Goal: Submit feedback/report problem

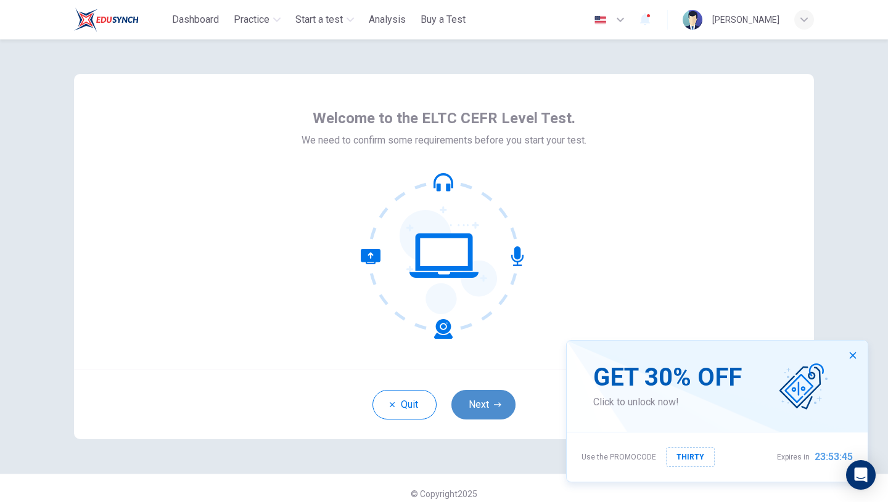
click at [483, 407] on button "Next" at bounding box center [483, 405] width 64 height 30
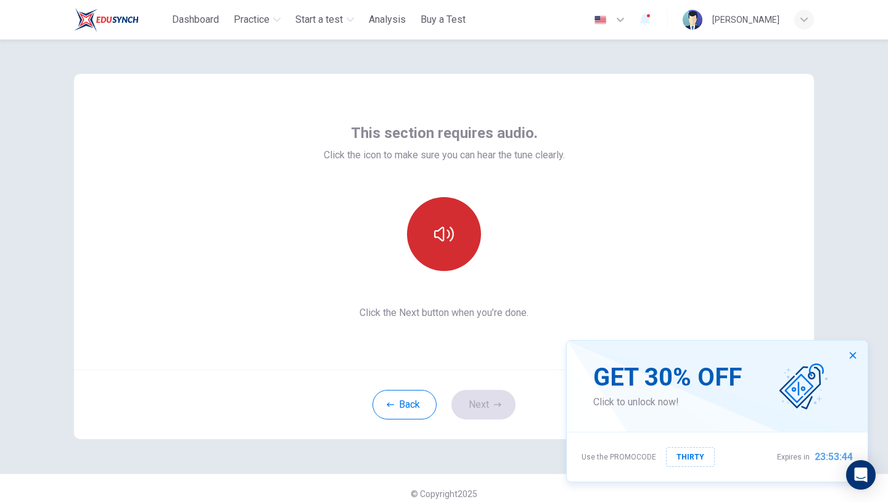
click at [439, 226] on icon "button" at bounding box center [444, 234] width 20 height 20
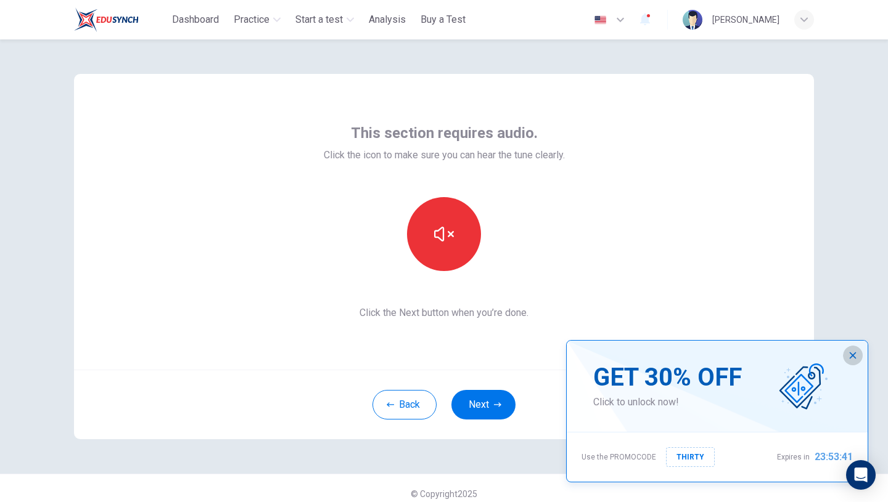
click at [853, 361] on button "button" at bounding box center [853, 356] width 20 height 20
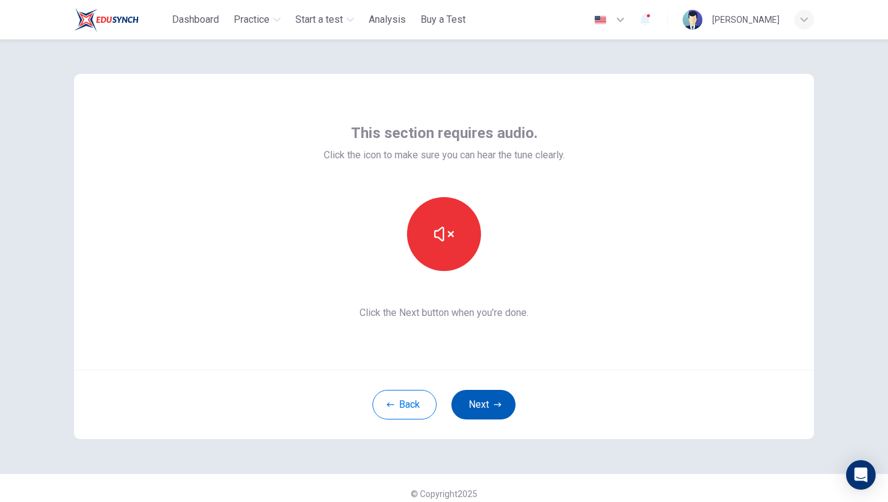
click at [488, 400] on button "Next" at bounding box center [483, 405] width 64 height 30
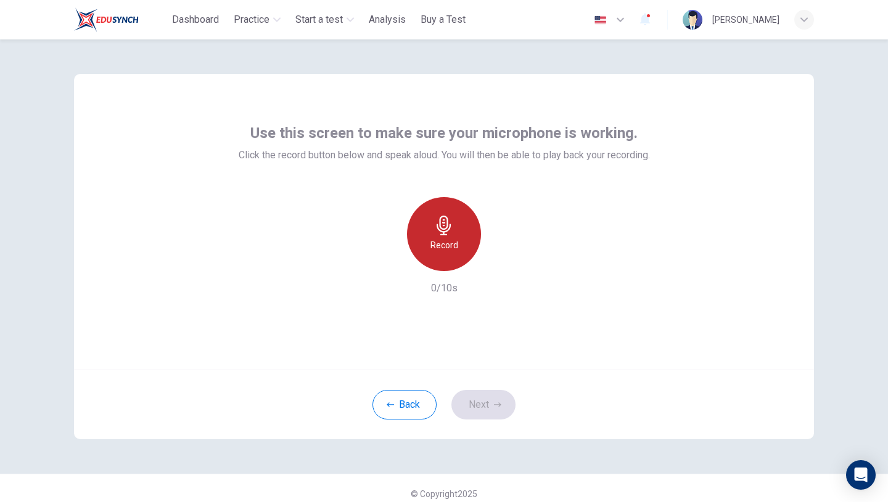
click at [445, 240] on h6 "Record" at bounding box center [444, 245] width 28 height 15
click at [420, 201] on div "Stop" at bounding box center [443, 234] width 133 height 74
click at [436, 232] on icon "button" at bounding box center [444, 226] width 20 height 20
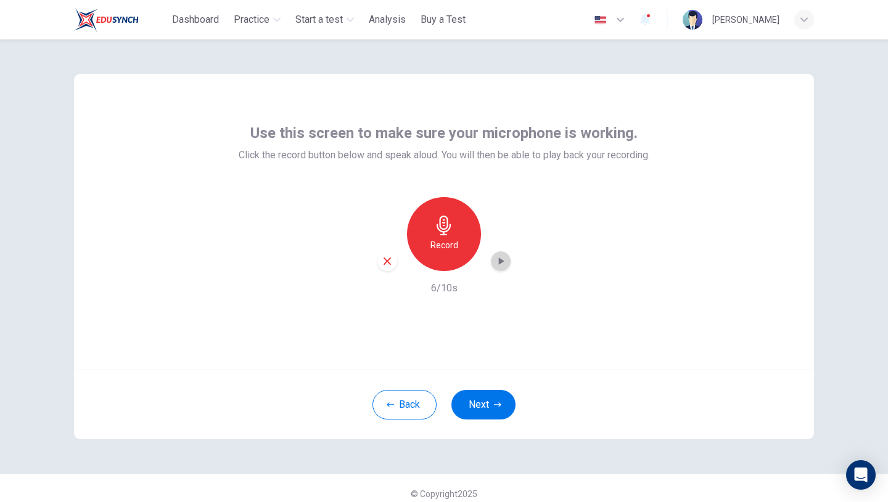
click at [498, 258] on icon "button" at bounding box center [500, 261] width 12 height 12
click at [496, 262] on icon "button" at bounding box center [500, 261] width 12 height 12
click at [383, 260] on icon "button" at bounding box center [386, 261] width 7 height 7
click at [443, 239] on h6 "Record" at bounding box center [444, 245] width 28 height 15
click at [465, 253] on div "Stop" at bounding box center [444, 234] width 74 height 74
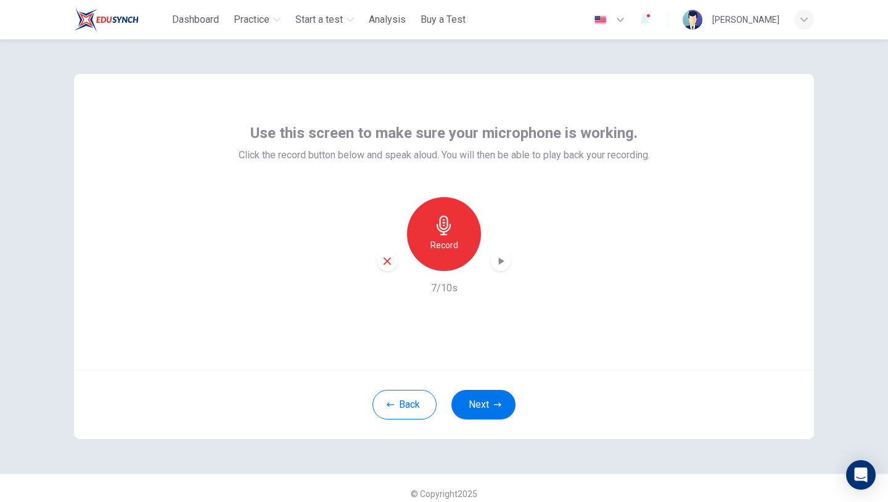
click at [501, 256] on icon "button" at bounding box center [500, 261] width 12 height 12
click at [489, 399] on button "Next" at bounding box center [483, 405] width 64 height 30
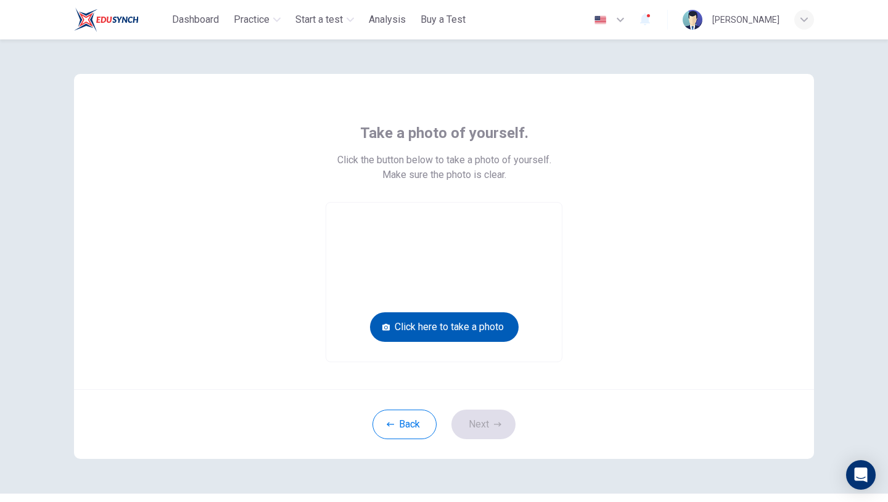
click at [474, 331] on button "Click here to take a photo" at bounding box center [444, 328] width 149 height 30
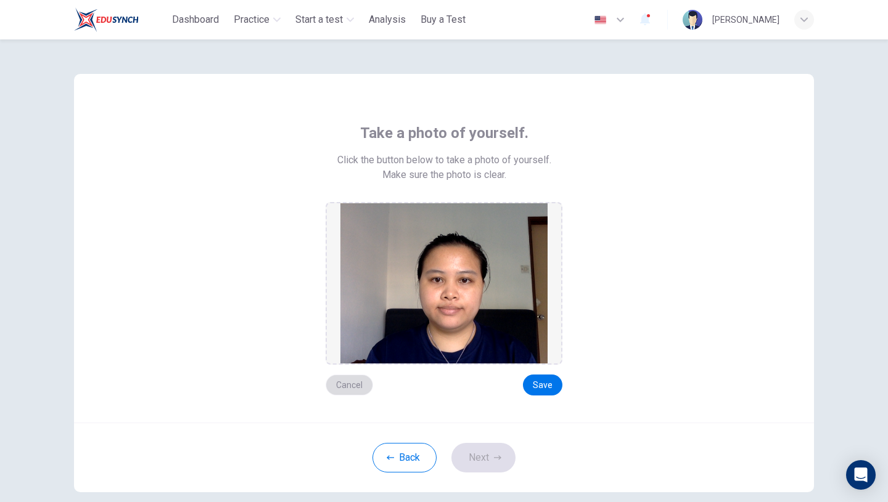
click at [339, 385] on button "Cancel" at bounding box center [349, 385] width 47 height 21
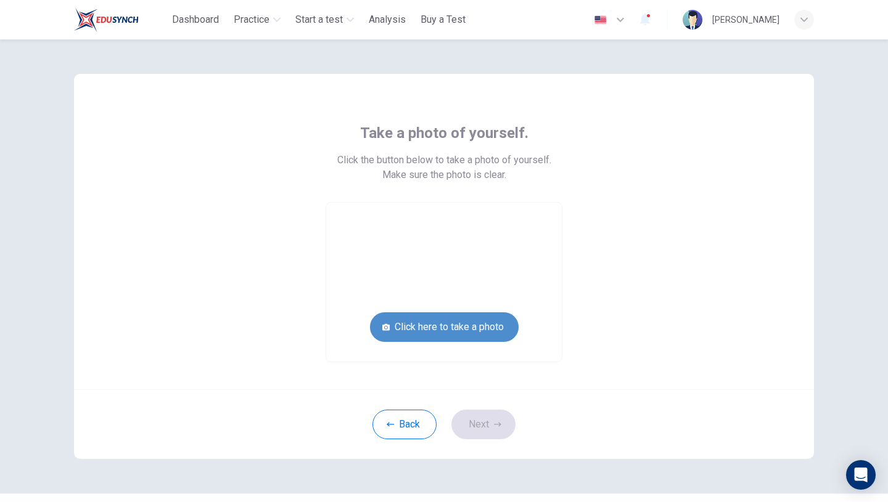
click at [455, 334] on button "Click here to take a photo" at bounding box center [444, 328] width 149 height 30
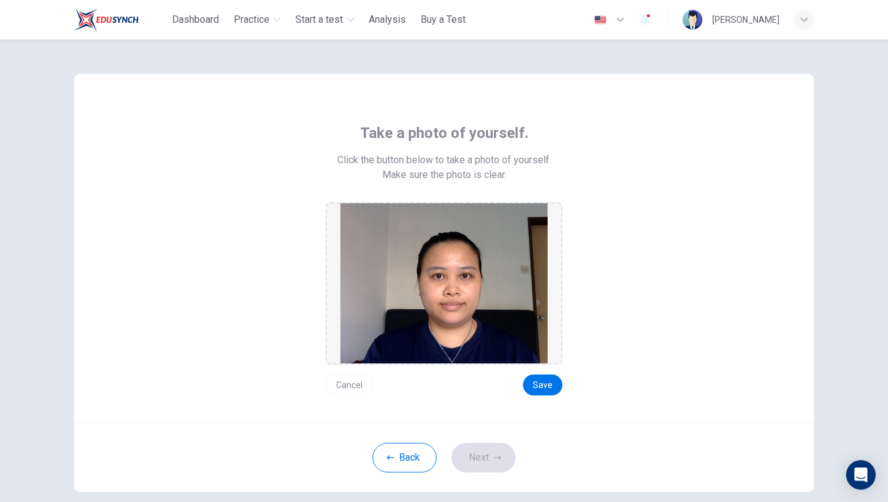
click at [346, 382] on button "Cancel" at bounding box center [349, 385] width 47 height 21
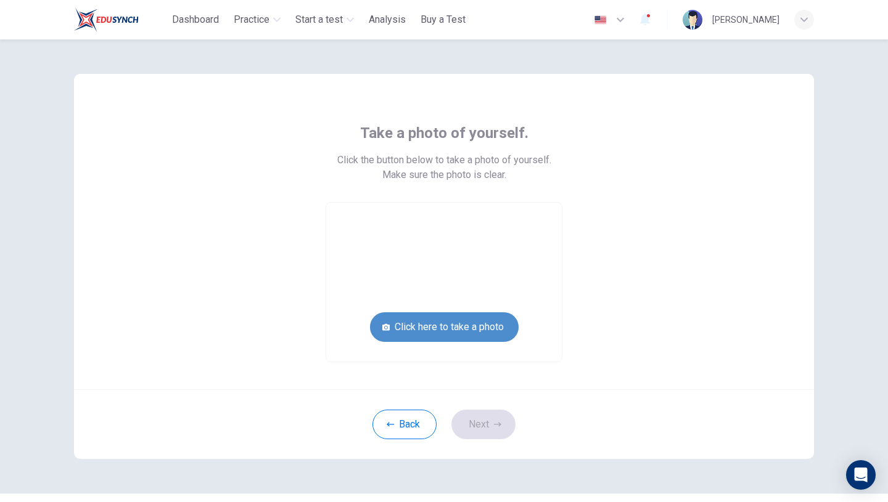
click at [424, 327] on button "Click here to take a photo" at bounding box center [444, 328] width 149 height 30
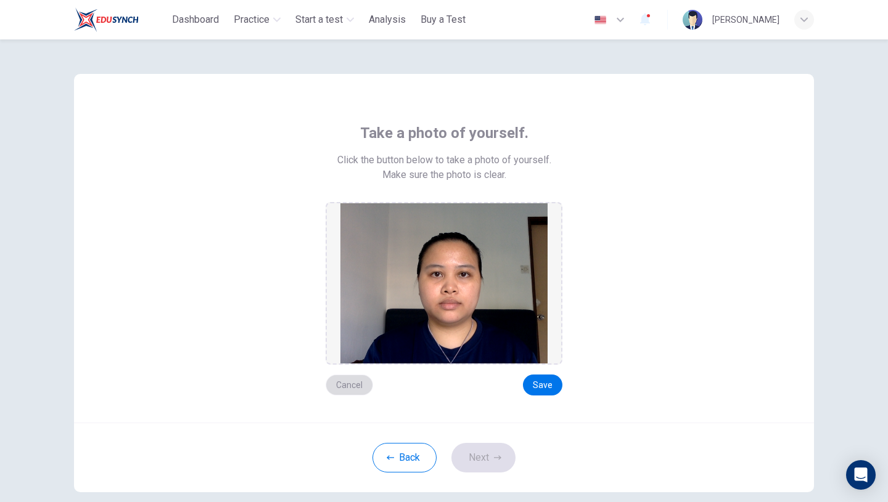
click at [350, 385] on button "Cancel" at bounding box center [349, 385] width 47 height 21
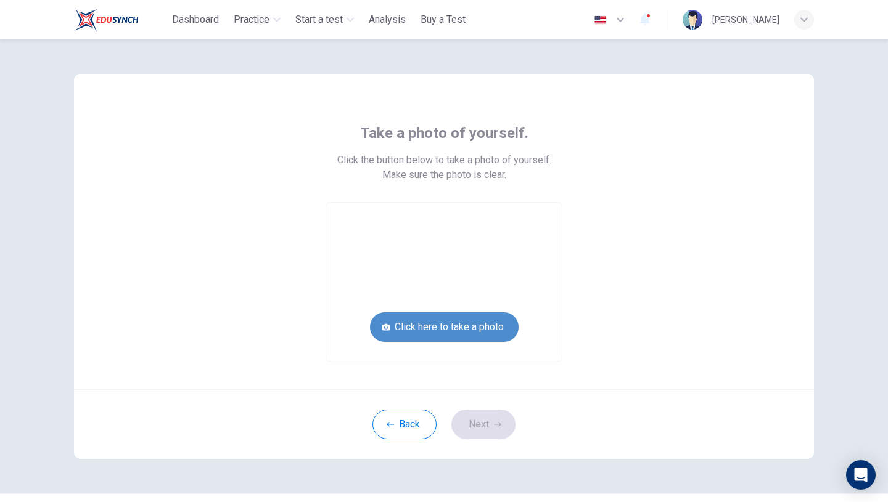
click at [451, 322] on button "Click here to take a photo" at bounding box center [444, 328] width 149 height 30
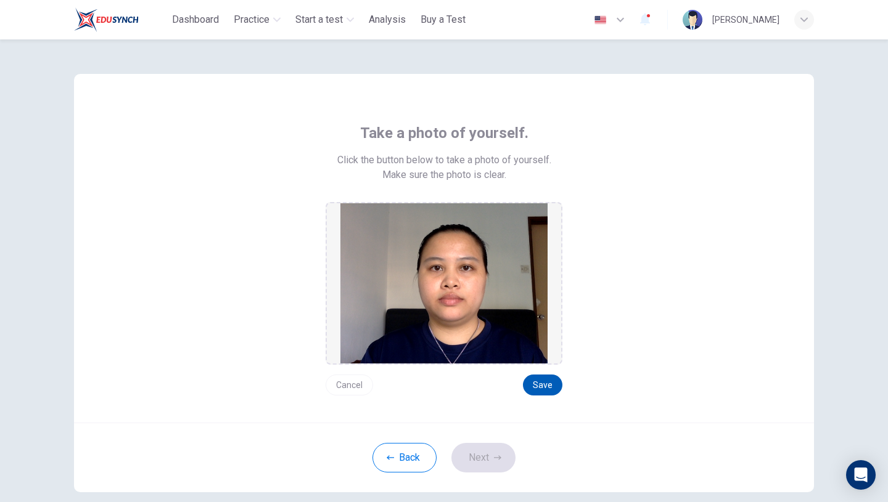
click at [536, 380] on button "Save" at bounding box center [542, 385] width 39 height 21
click at [477, 462] on button "Next" at bounding box center [483, 458] width 64 height 30
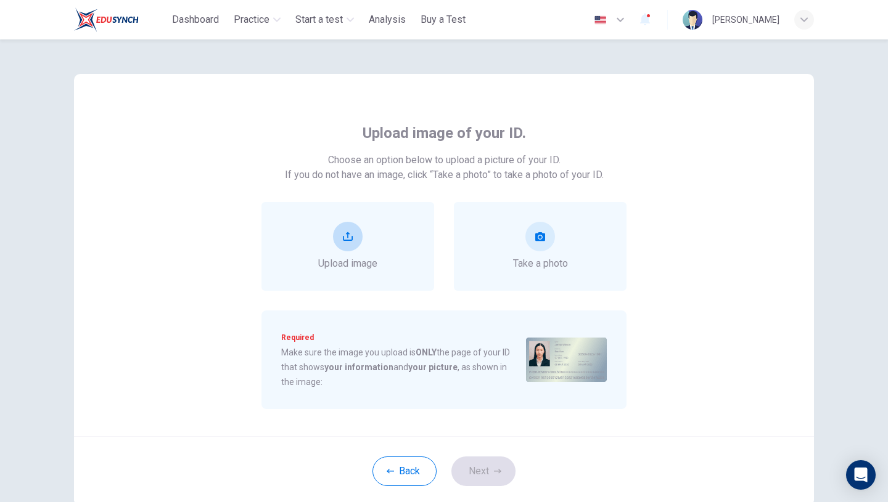
click at [348, 240] on icon "upload" at bounding box center [348, 236] width 10 height 9
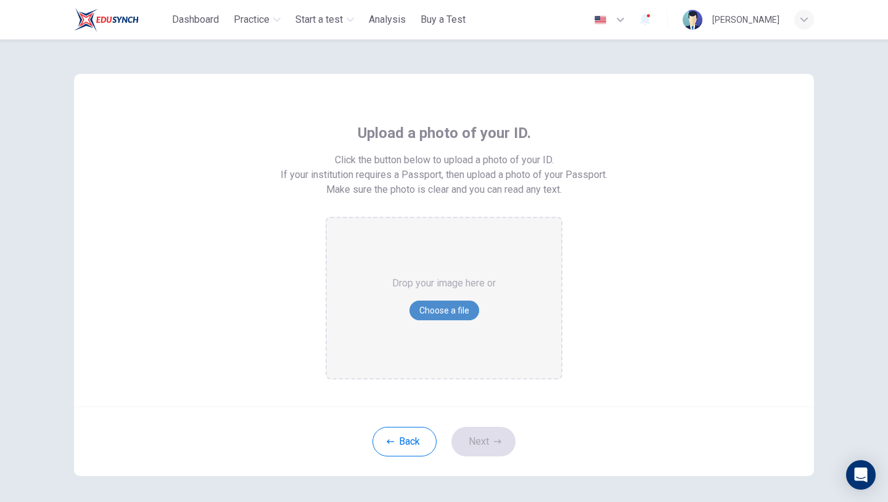
click at [443, 306] on button "Choose a file" at bounding box center [444, 311] width 70 height 20
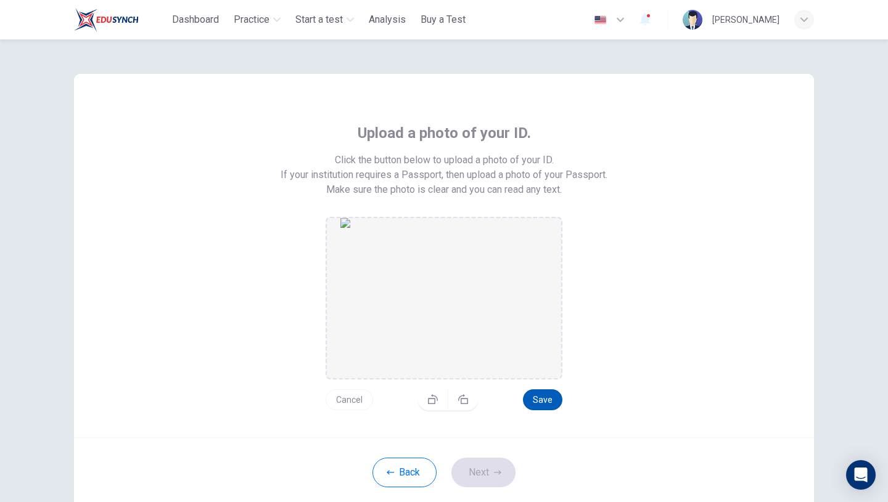
click at [548, 406] on button "Save" at bounding box center [542, 400] width 39 height 21
click at [483, 473] on button "Next" at bounding box center [483, 473] width 64 height 30
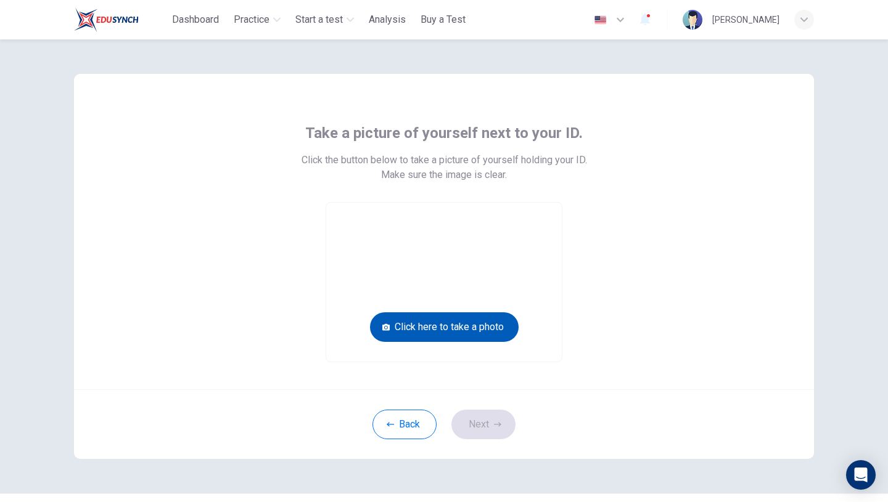
click at [467, 331] on button "Click here to take a photo" at bounding box center [444, 328] width 149 height 30
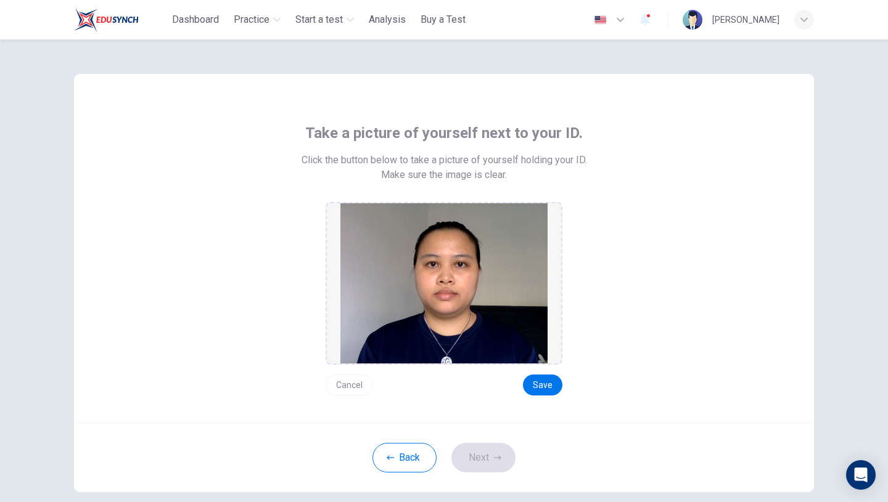
click at [351, 382] on button "Cancel" at bounding box center [349, 385] width 47 height 21
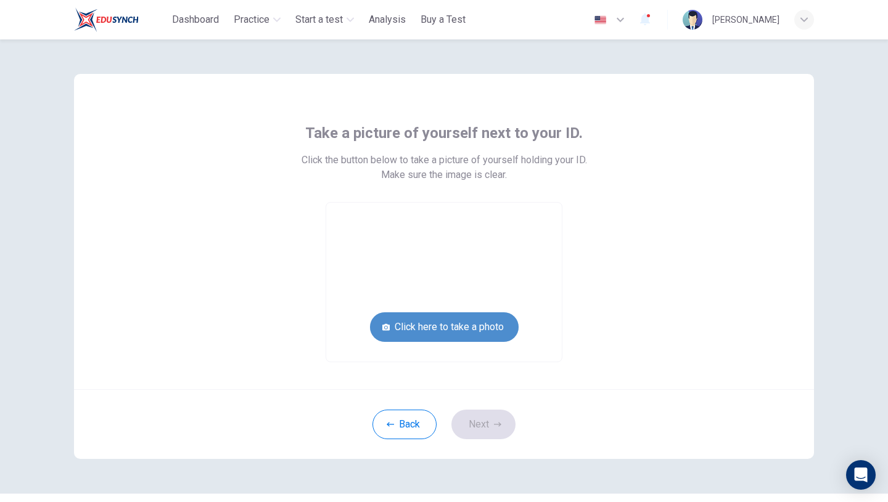
click at [470, 326] on button "Click here to take a photo" at bounding box center [444, 328] width 149 height 30
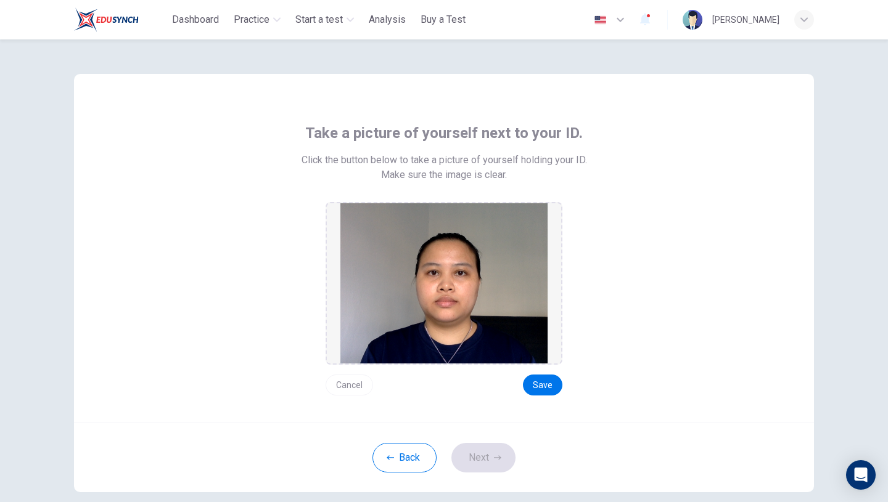
click at [344, 383] on button "Cancel" at bounding box center [349, 385] width 47 height 21
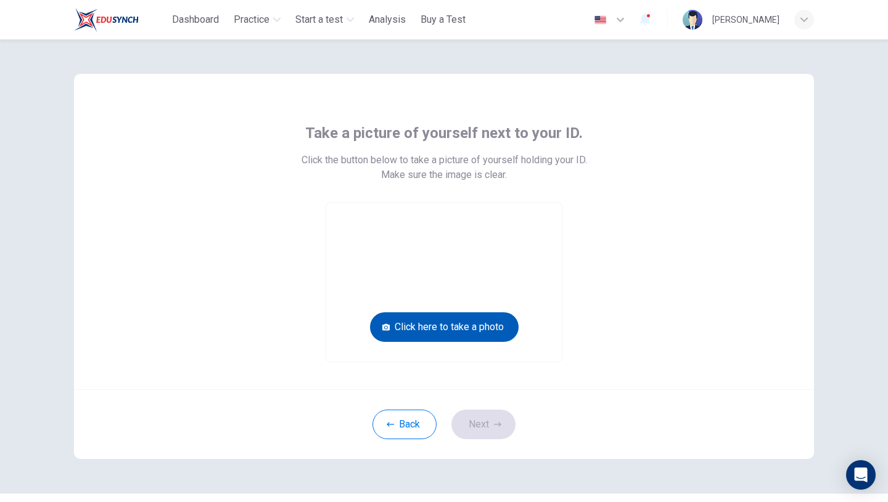
click at [455, 320] on button "Click here to take a photo" at bounding box center [444, 328] width 149 height 30
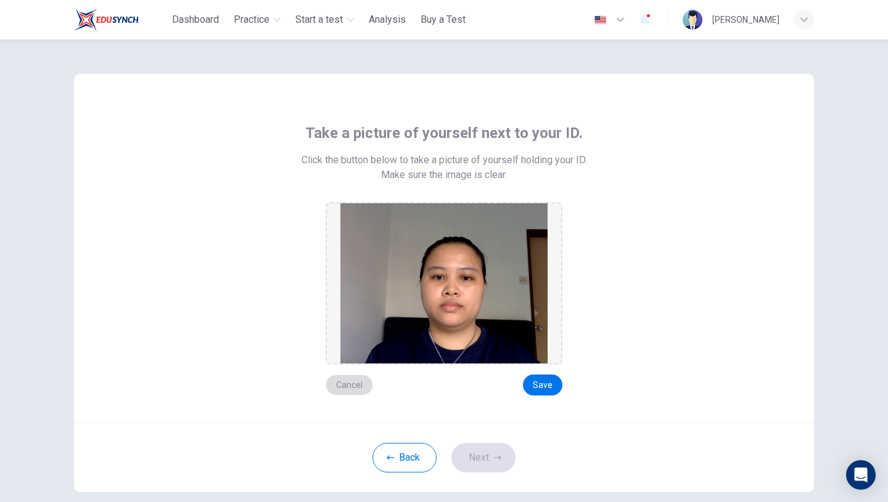
click at [350, 385] on button "Cancel" at bounding box center [349, 385] width 47 height 21
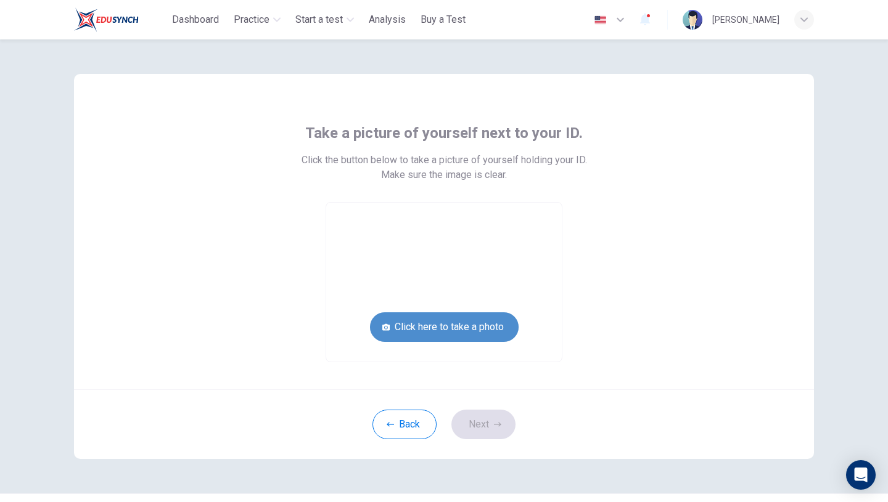
click at [457, 331] on button "Click here to take a photo" at bounding box center [444, 328] width 149 height 30
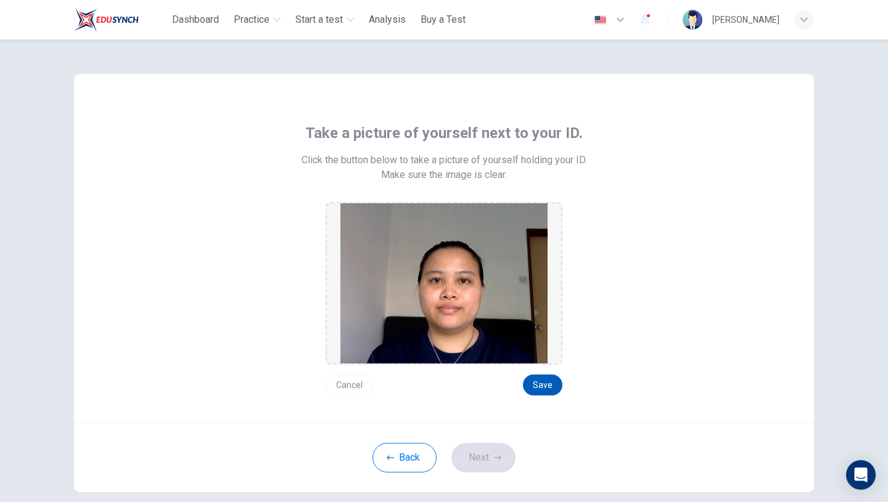
click at [547, 386] on button "Save" at bounding box center [542, 385] width 39 height 21
click at [488, 453] on button "Next" at bounding box center [483, 458] width 64 height 30
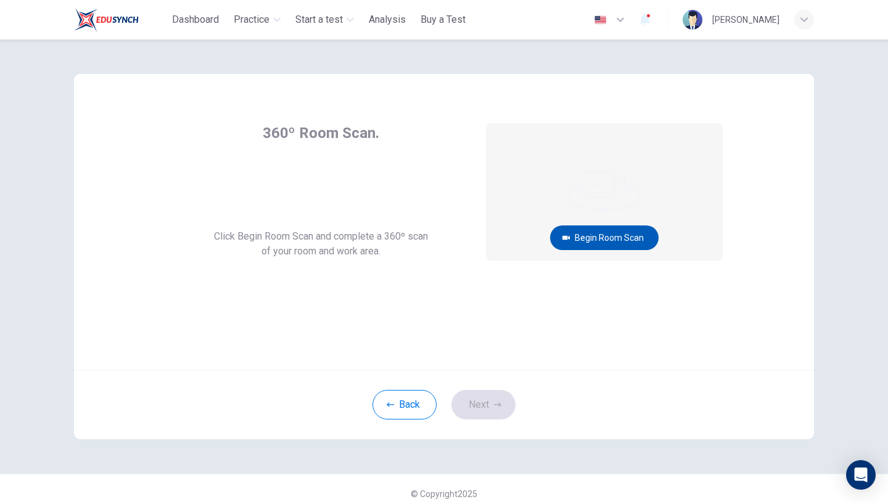
click at [596, 243] on button "Begin Room Scan" at bounding box center [604, 238] width 109 height 25
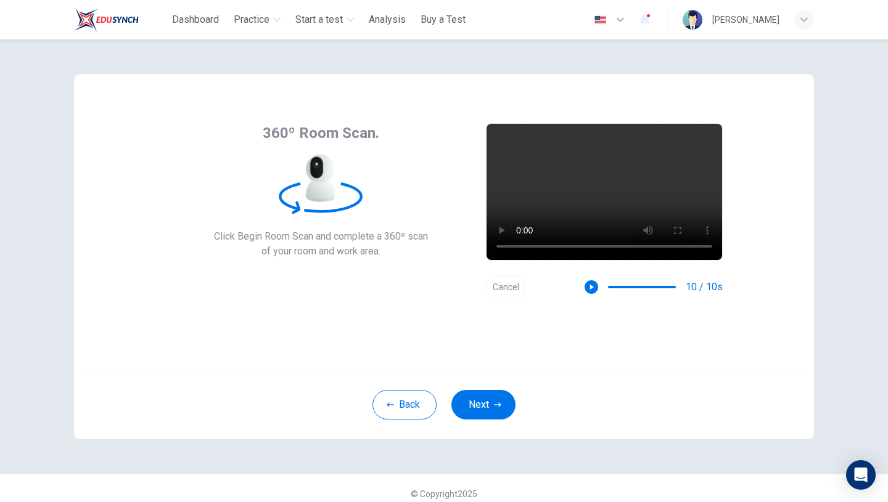
click at [507, 292] on button "Cancel" at bounding box center [505, 288] width 39 height 24
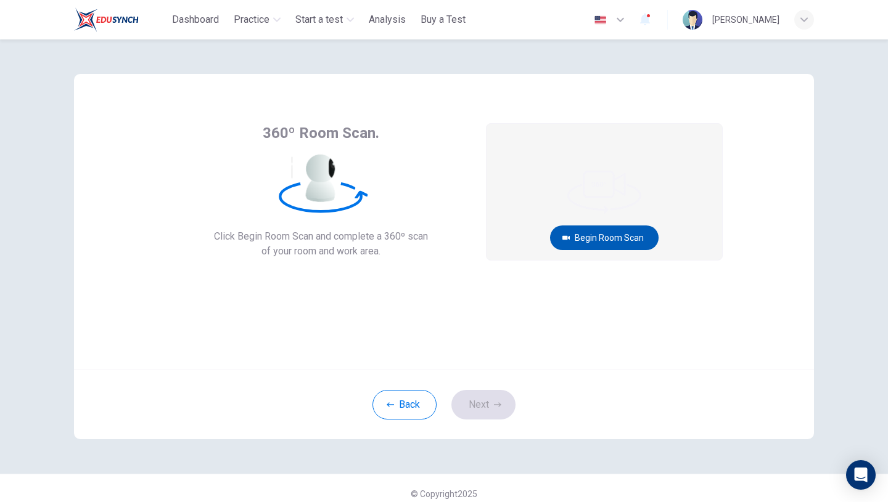
click at [624, 237] on button "Begin Room Scan" at bounding box center [604, 238] width 109 height 25
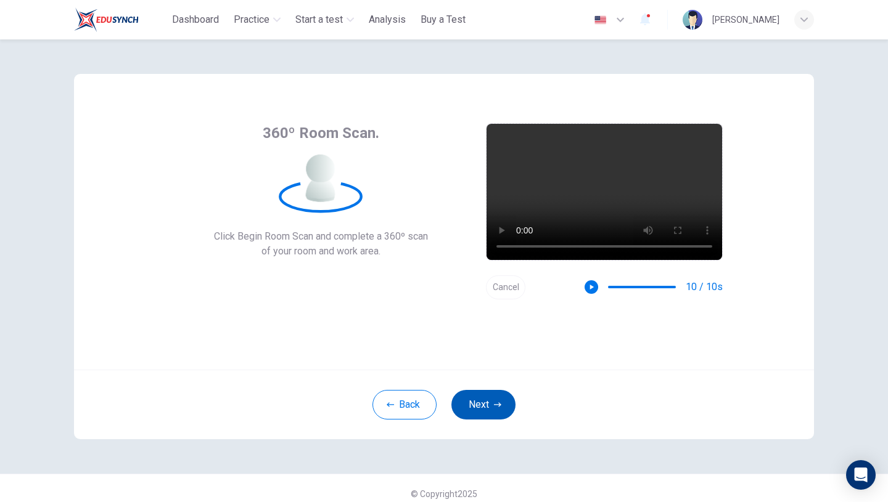
click at [475, 400] on button "Next" at bounding box center [483, 405] width 64 height 30
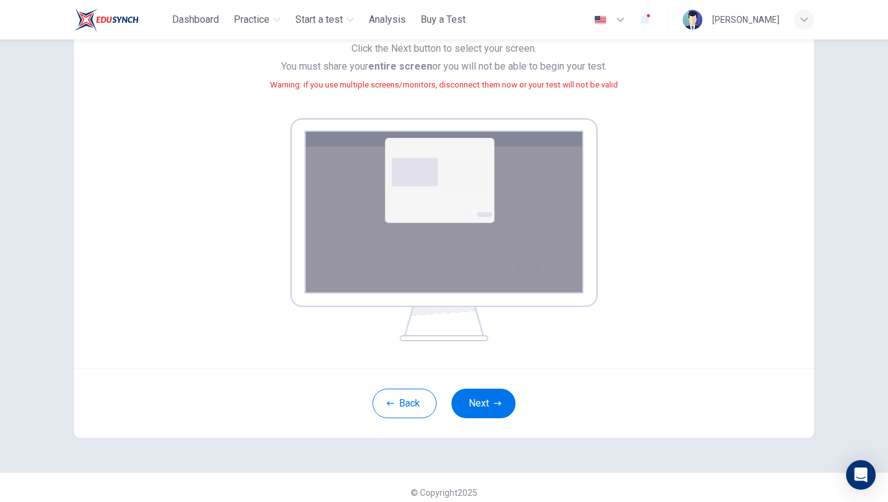
scroll to position [129, 0]
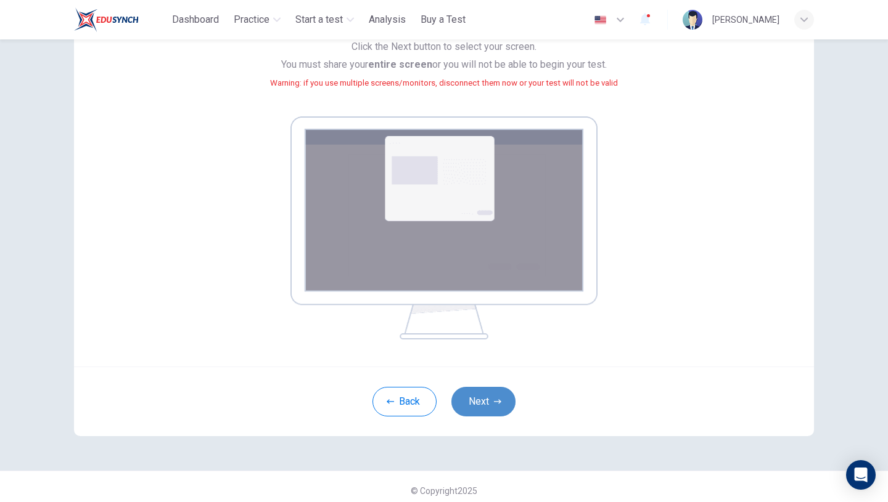
click at [496, 396] on button "Next" at bounding box center [483, 402] width 64 height 30
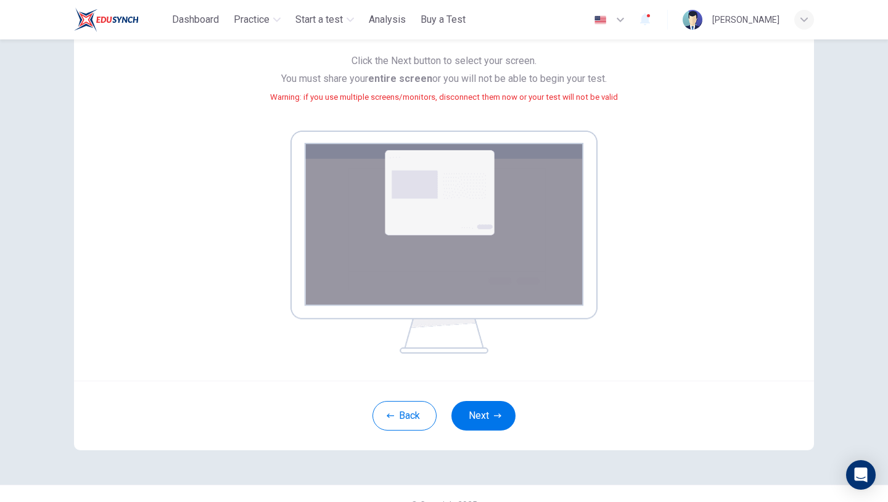
scroll to position [137, 0]
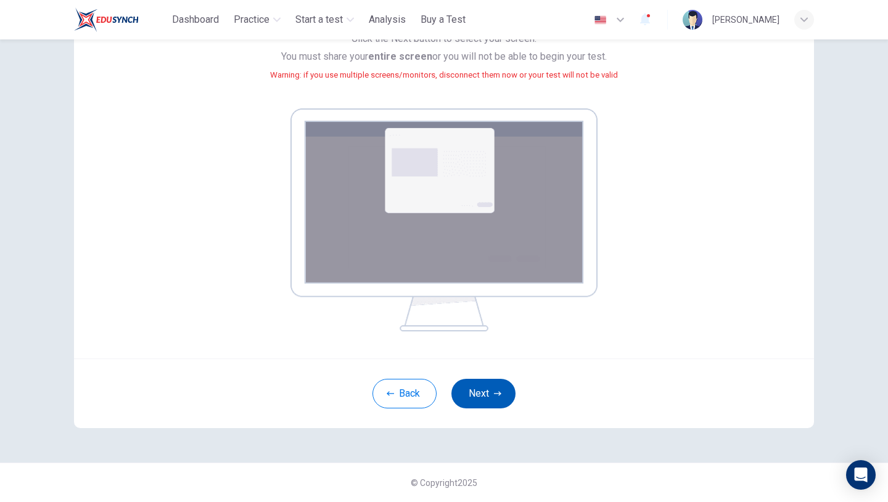
click at [488, 391] on button "Next" at bounding box center [483, 394] width 64 height 30
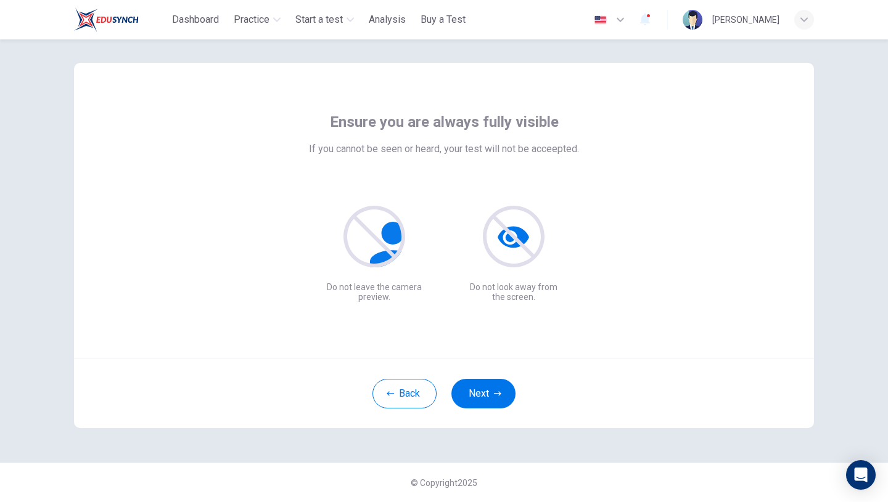
scroll to position [11, 0]
click at [485, 396] on button "Next" at bounding box center [483, 394] width 64 height 30
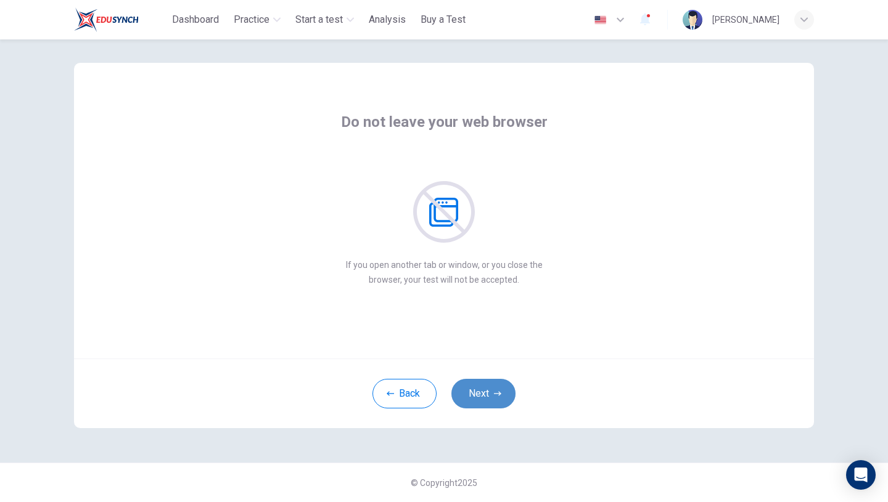
click at [489, 397] on button "Next" at bounding box center [483, 394] width 64 height 30
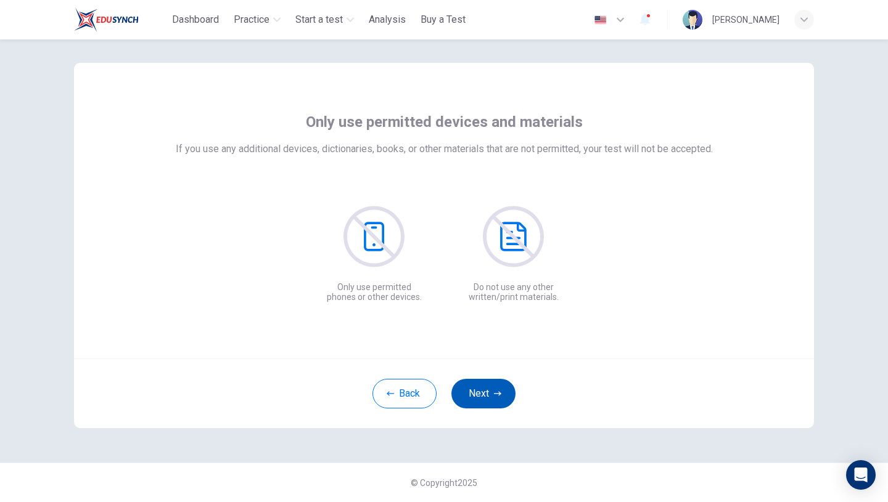
click at [489, 397] on button "Next" at bounding box center [483, 394] width 64 height 30
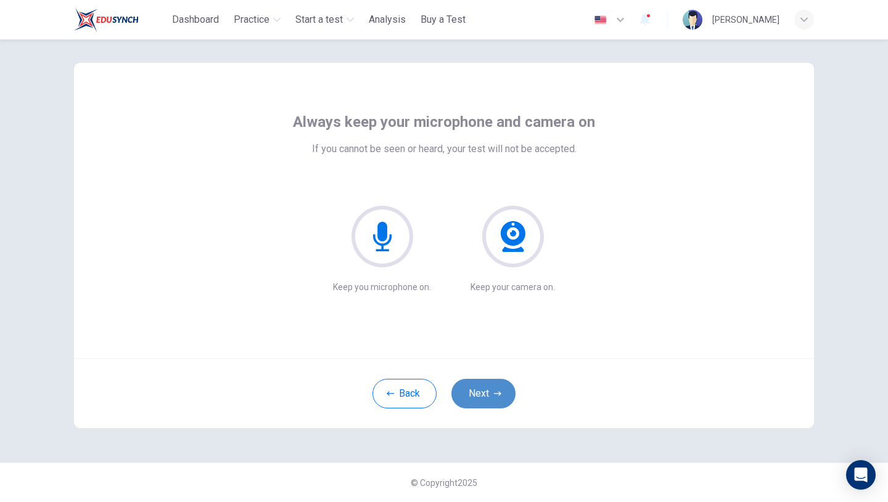
click at [491, 395] on button "Next" at bounding box center [483, 394] width 64 height 30
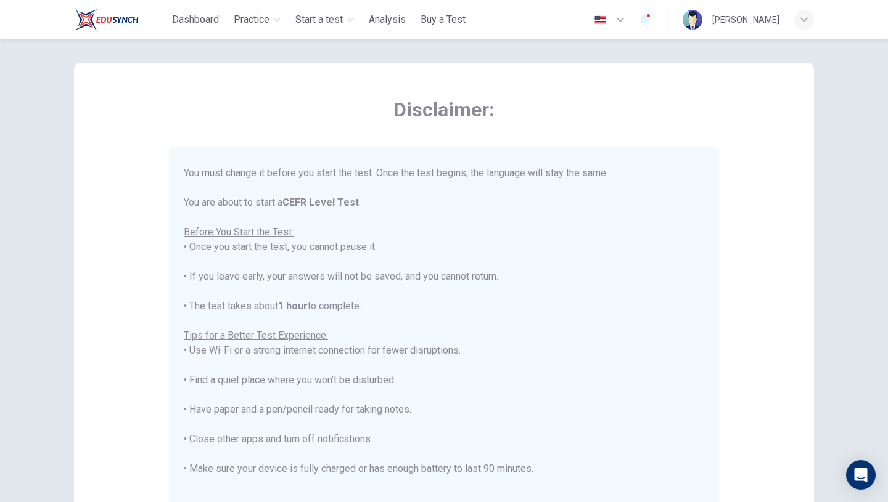
scroll to position [1, 0]
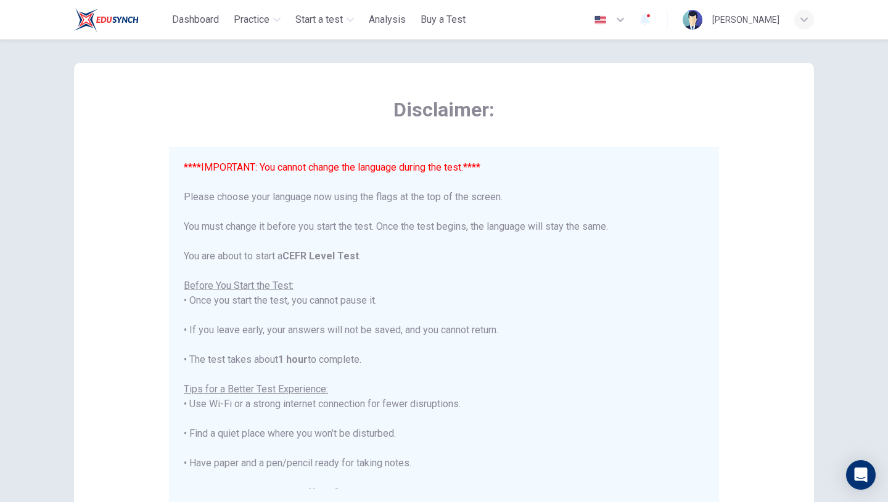
click at [613, 20] on icon "button" at bounding box center [620, 19] width 15 height 15
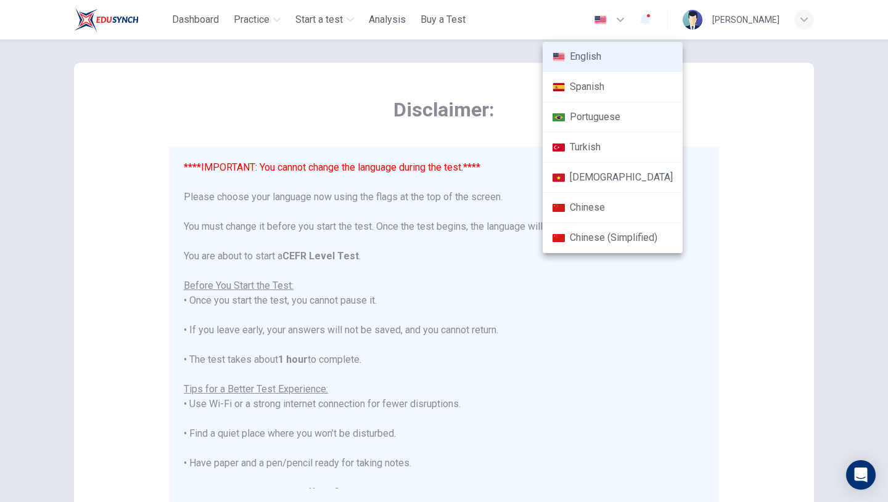
click at [689, 52] on div at bounding box center [444, 251] width 888 height 502
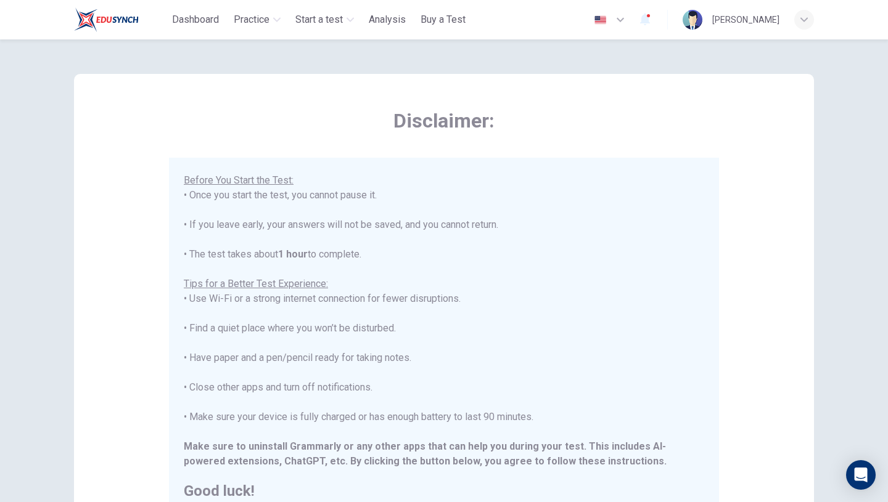
scroll to position [183, 0]
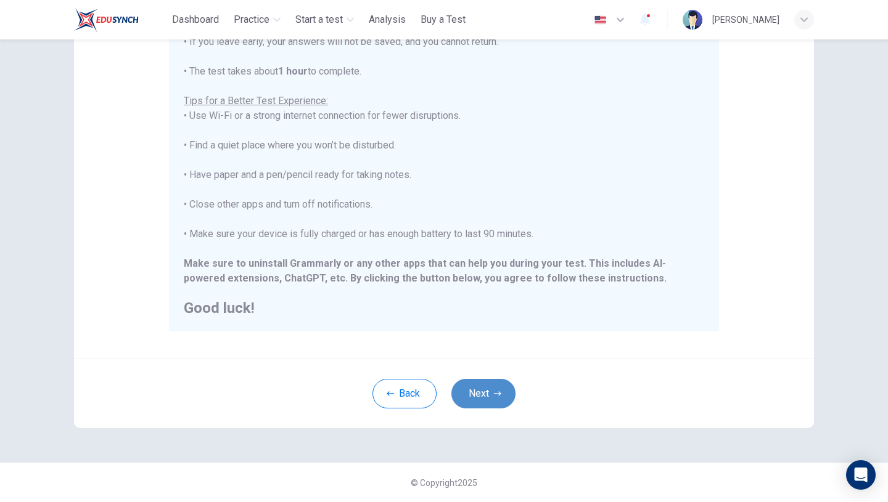
click at [488, 396] on button "Next" at bounding box center [483, 394] width 64 height 30
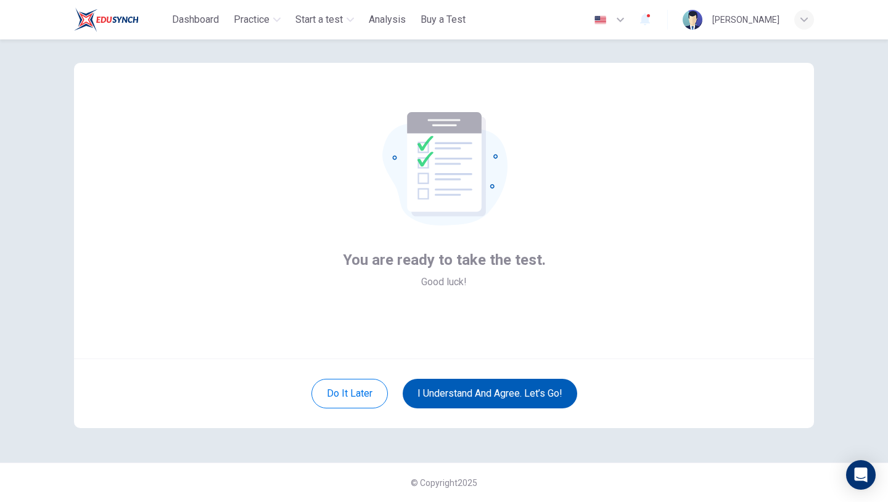
click at [498, 393] on button "I understand and agree. Let’s go!" at bounding box center [490, 394] width 174 height 30
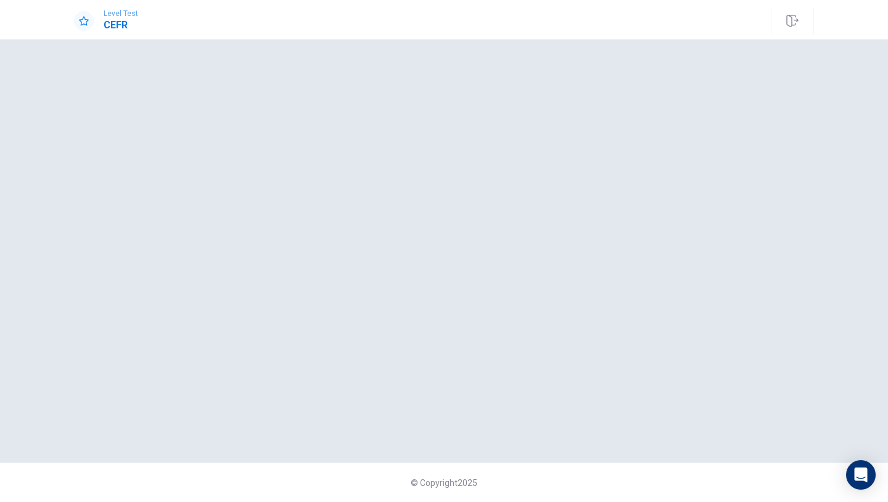
click at [379, 300] on div at bounding box center [444, 251] width 740 height 374
click at [122, 23] on h1 "CEFR" at bounding box center [121, 25] width 35 height 15
click at [412, 157] on div at bounding box center [444, 251] width 740 height 374
click at [866, 476] on icon "Open Intercom Messenger" at bounding box center [861, 475] width 16 height 16
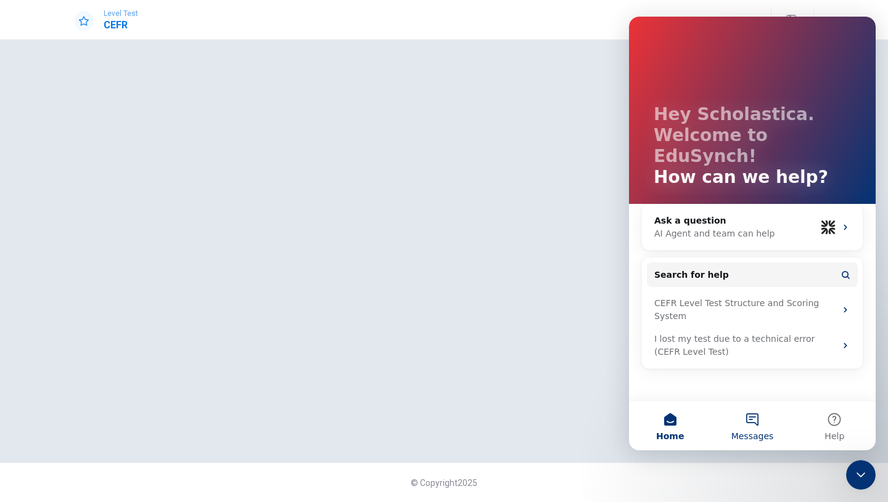
click at [758, 421] on button "Messages" at bounding box center [752, 425] width 82 height 49
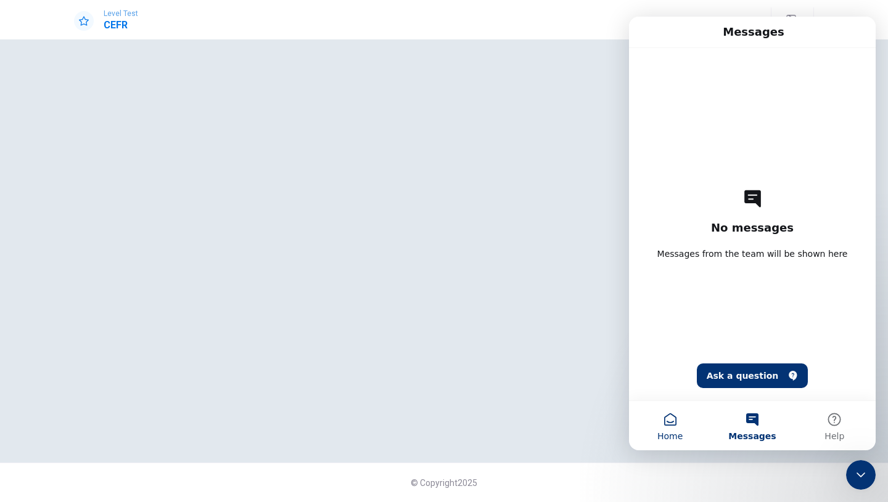
click at [669, 428] on button "Home" at bounding box center [670, 425] width 82 height 49
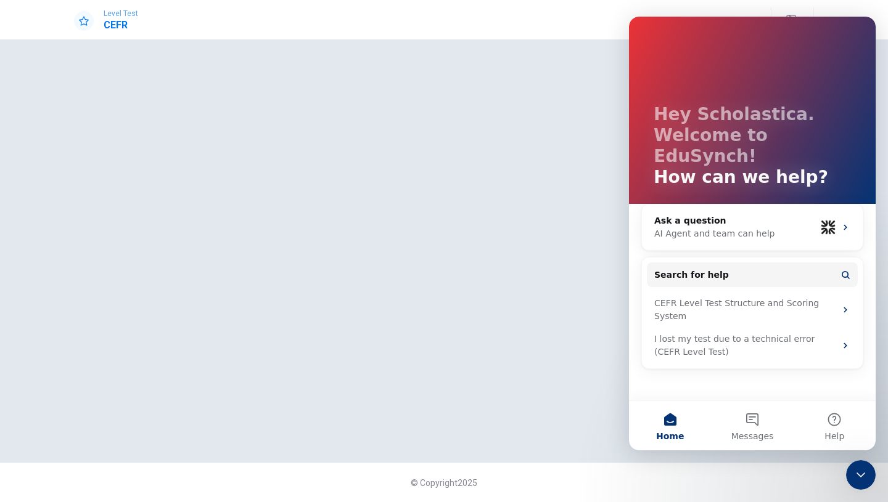
click at [379, 297] on div at bounding box center [444, 251] width 740 height 374
click at [119, 21] on h1 "CEFR" at bounding box center [121, 25] width 35 height 15
click at [859, 471] on icon "Close Intercom Messenger" at bounding box center [860, 475] width 15 height 15
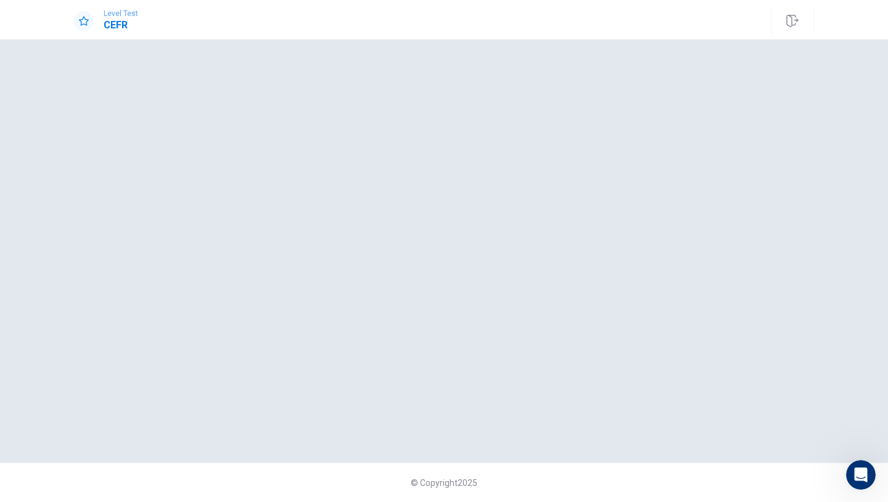
click at [114, 19] on h1 "CEFR" at bounding box center [121, 25] width 35 height 15
click at [422, 283] on div at bounding box center [444, 251] width 740 height 374
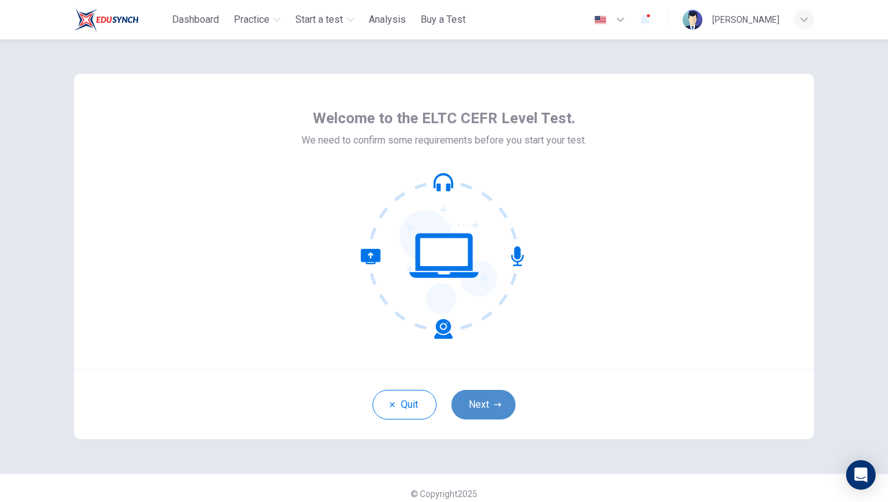
click at [502, 403] on button "Next" at bounding box center [483, 405] width 64 height 30
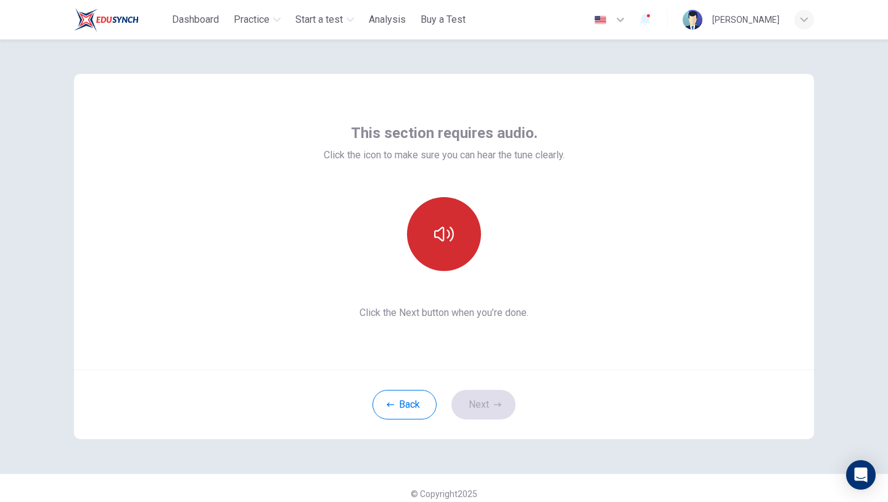
click at [442, 214] on button "button" at bounding box center [444, 234] width 74 height 74
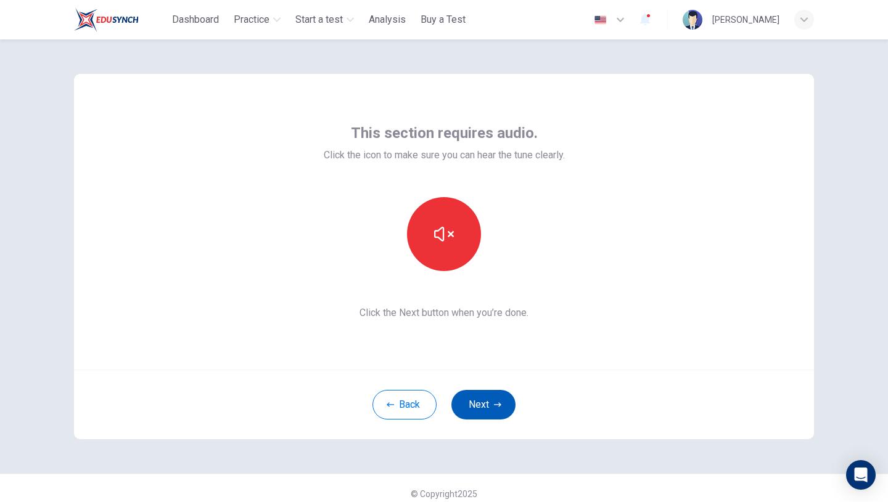
click at [491, 399] on button "Next" at bounding box center [483, 405] width 64 height 30
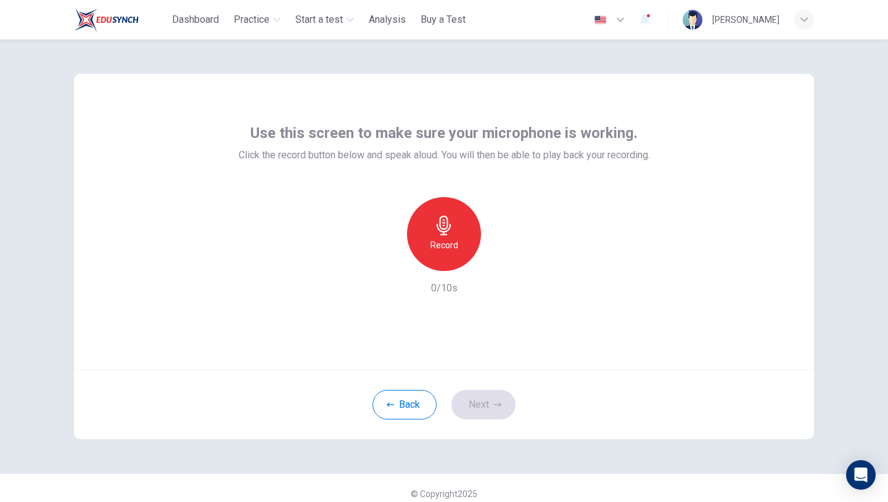
click at [439, 231] on icon "button" at bounding box center [443, 226] width 14 height 20
click at [446, 240] on h6 "Stop" at bounding box center [444, 245] width 18 height 15
click at [497, 264] on icon "button" at bounding box center [500, 261] width 12 height 12
click at [490, 406] on button "Next" at bounding box center [483, 405] width 64 height 30
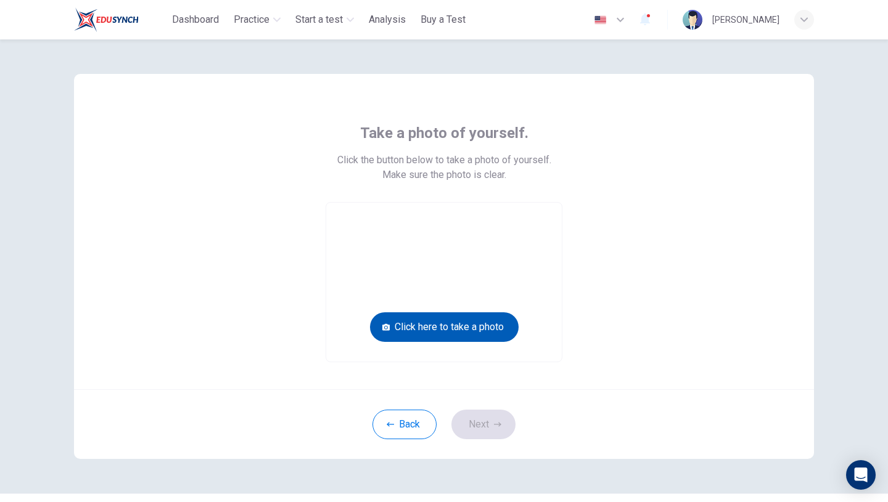
click at [467, 322] on button "Click here to take a photo" at bounding box center [444, 328] width 149 height 30
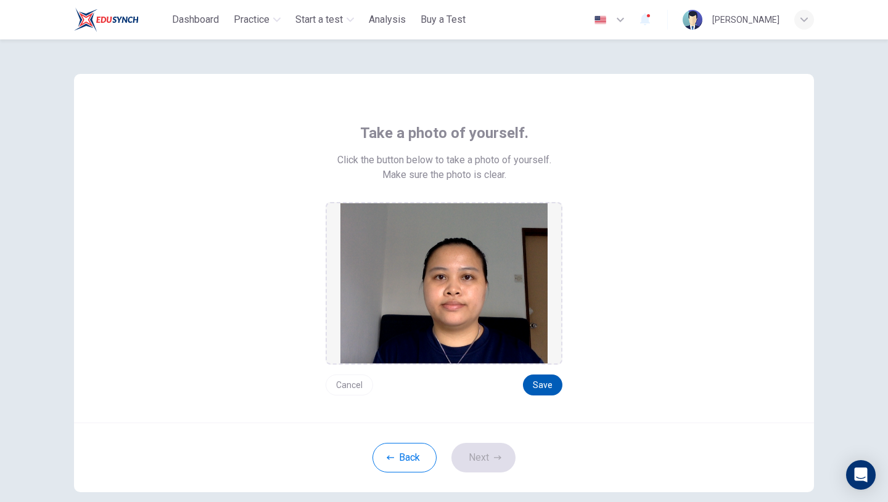
click at [537, 381] on button "Save" at bounding box center [542, 385] width 39 height 21
click at [478, 461] on button "Next" at bounding box center [483, 458] width 64 height 30
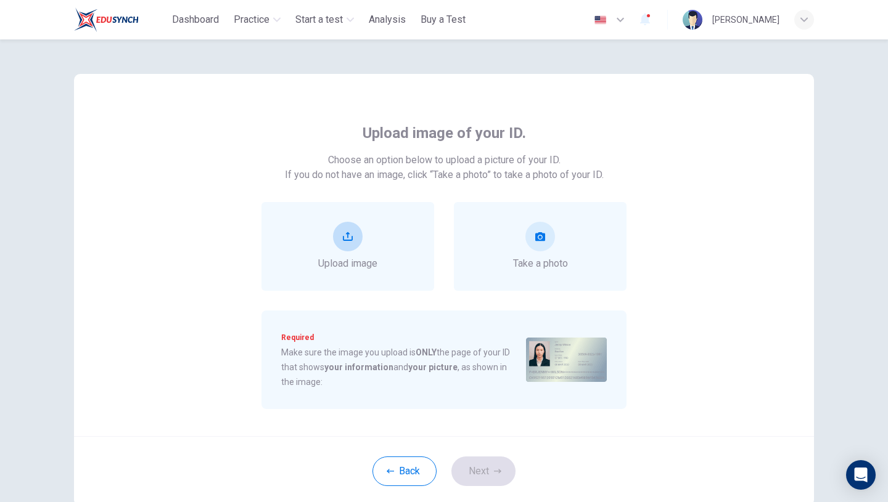
click at [351, 244] on button "upload" at bounding box center [348, 237] width 30 height 30
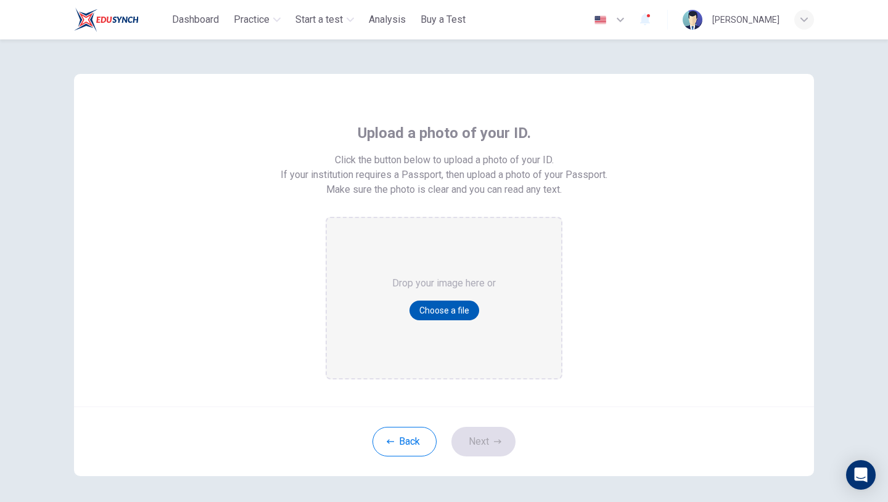
click at [438, 302] on button "Choose a file" at bounding box center [444, 311] width 70 height 20
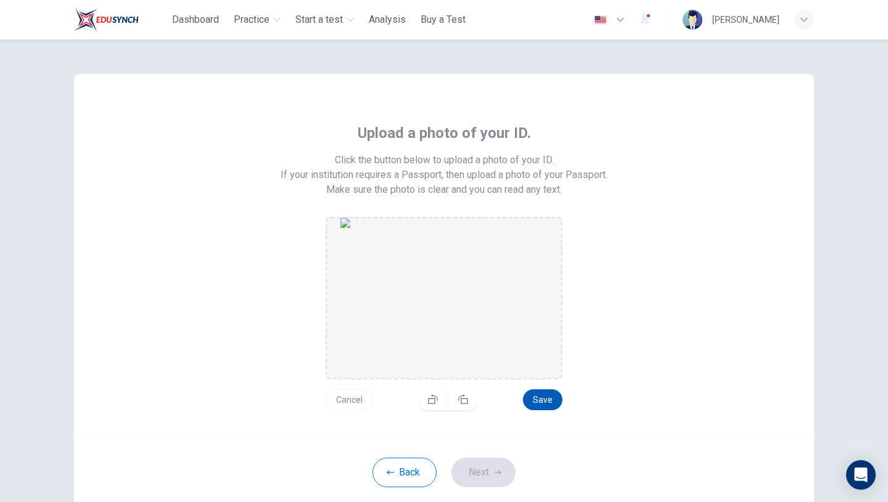
click at [544, 398] on button "Save" at bounding box center [542, 400] width 39 height 21
click at [487, 473] on button "Next" at bounding box center [483, 473] width 64 height 30
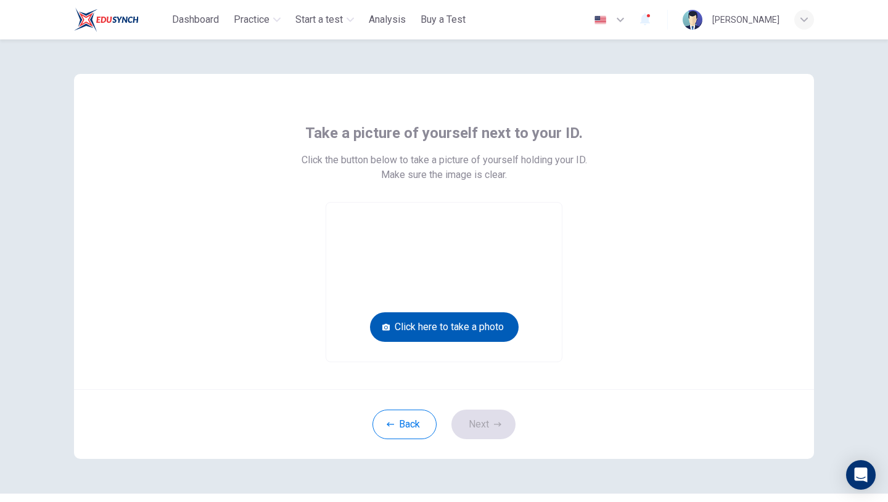
click at [478, 327] on button "Click here to take a photo" at bounding box center [444, 328] width 149 height 30
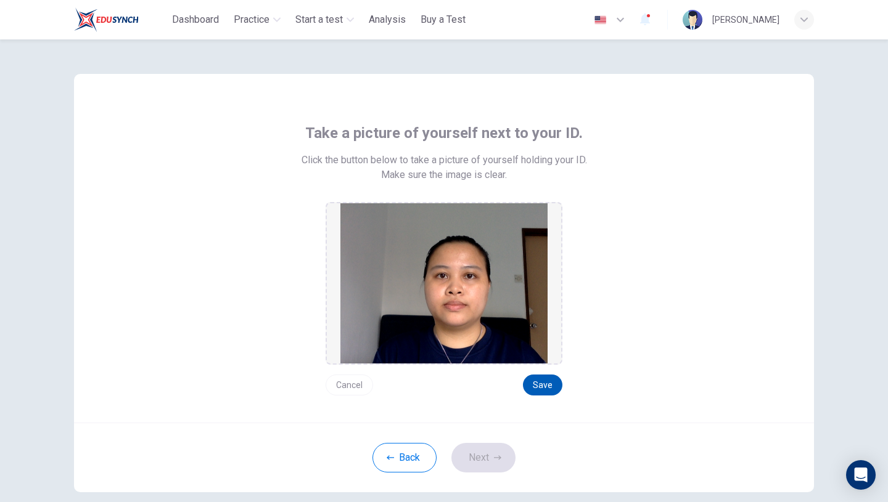
click at [544, 385] on button "Save" at bounding box center [542, 385] width 39 height 21
click at [488, 457] on button "Next" at bounding box center [483, 458] width 64 height 30
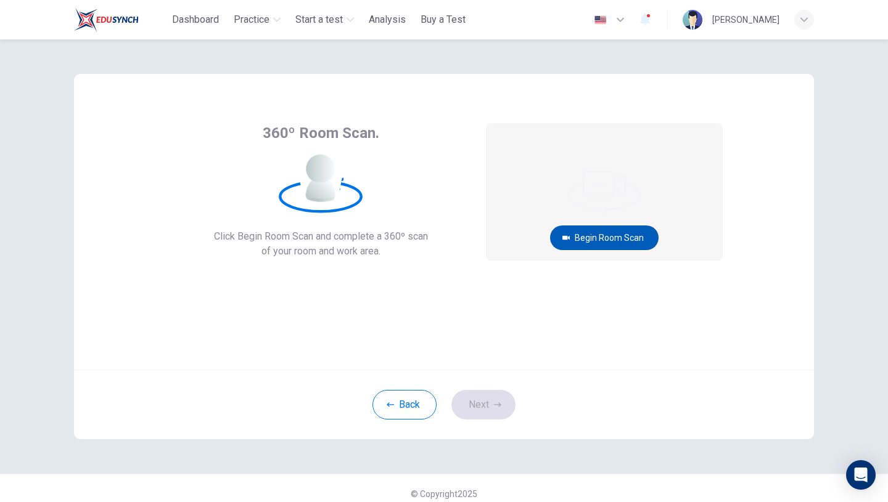
click at [621, 240] on button "Begin Room Scan" at bounding box center [604, 238] width 109 height 25
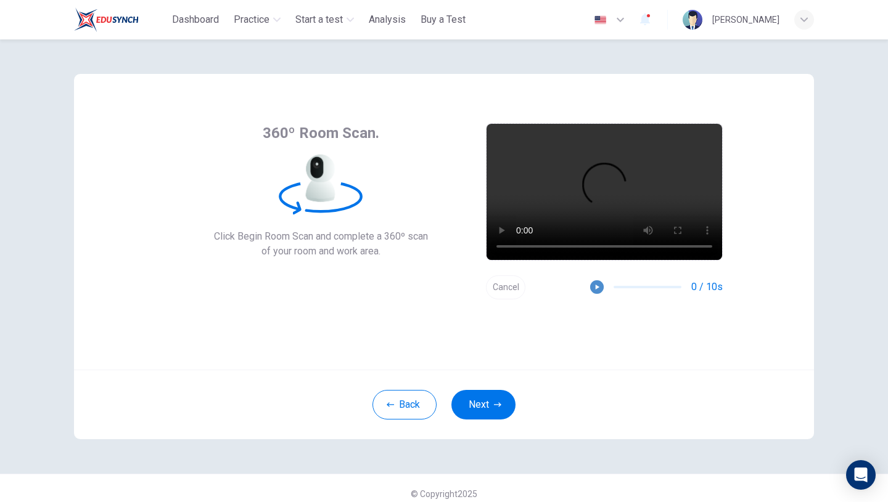
click at [597, 284] on icon "button" at bounding box center [596, 287] width 9 height 9
click at [517, 281] on button "Cancel" at bounding box center [505, 288] width 39 height 24
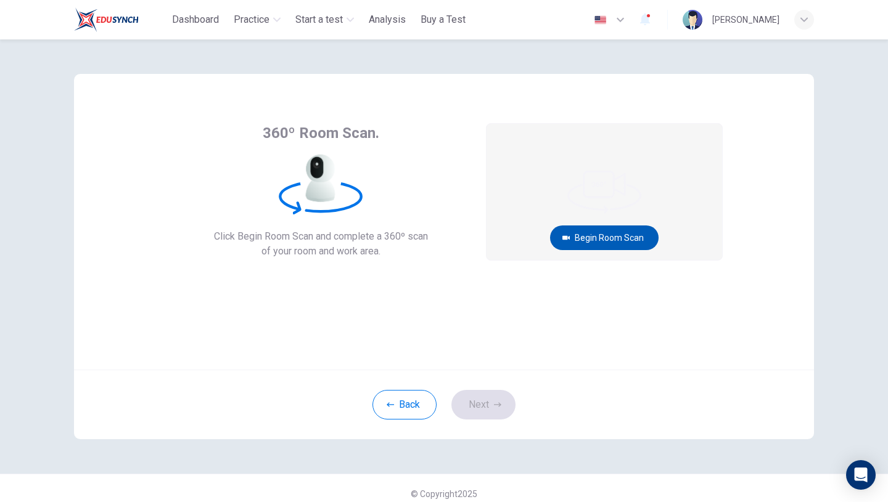
click at [616, 229] on button "Begin Room Scan" at bounding box center [604, 238] width 109 height 25
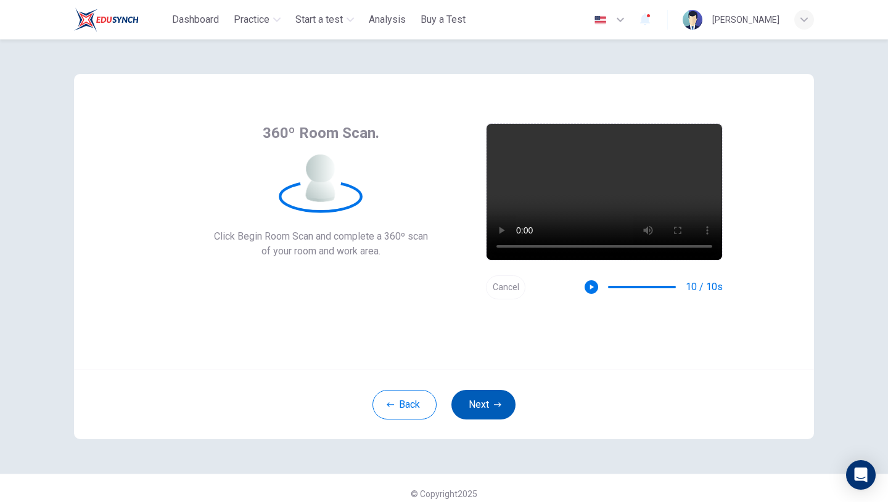
click at [488, 403] on button "Next" at bounding box center [483, 405] width 64 height 30
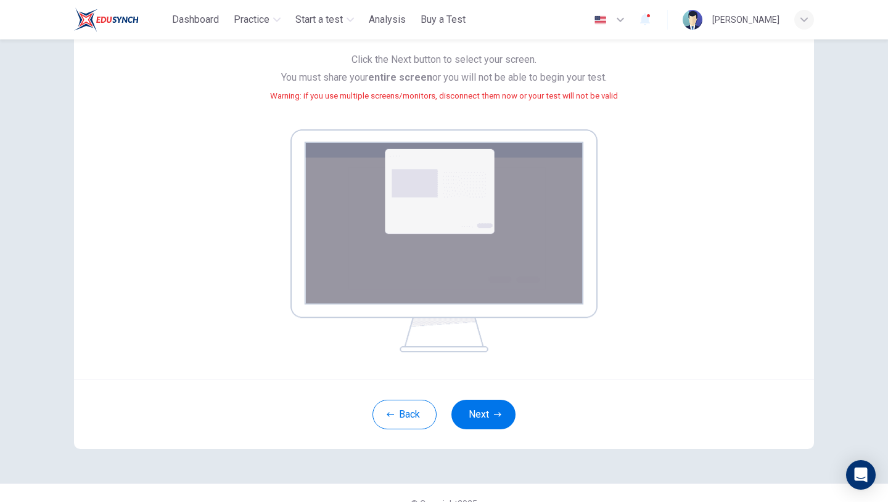
scroll to position [137, 0]
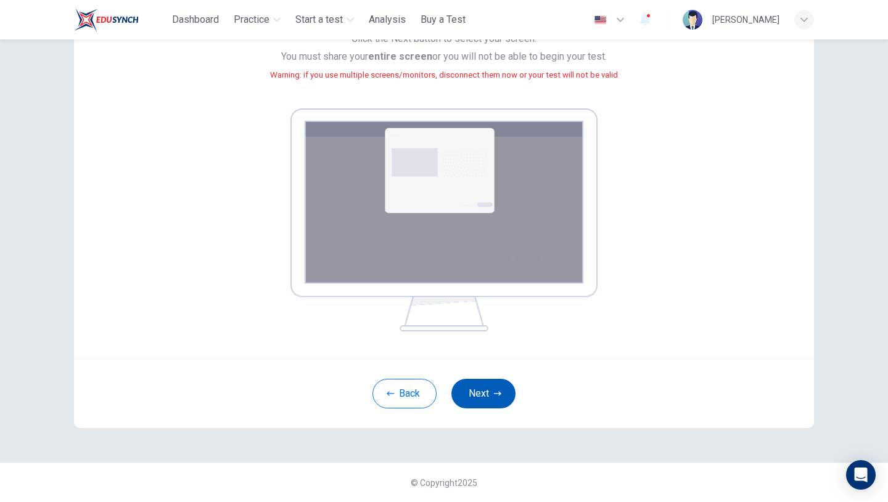
click at [489, 398] on button "Next" at bounding box center [483, 394] width 64 height 30
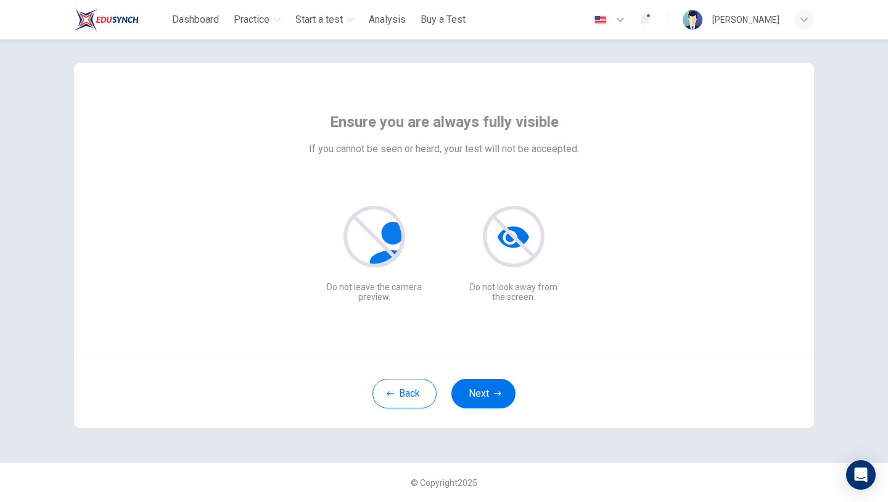
scroll to position [11, 0]
click at [470, 396] on button "Next" at bounding box center [483, 394] width 64 height 30
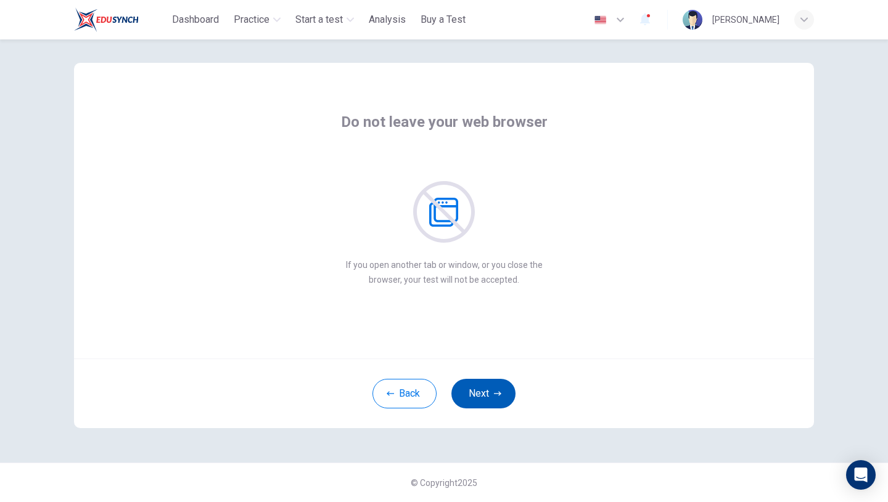
click at [482, 390] on button "Next" at bounding box center [483, 394] width 64 height 30
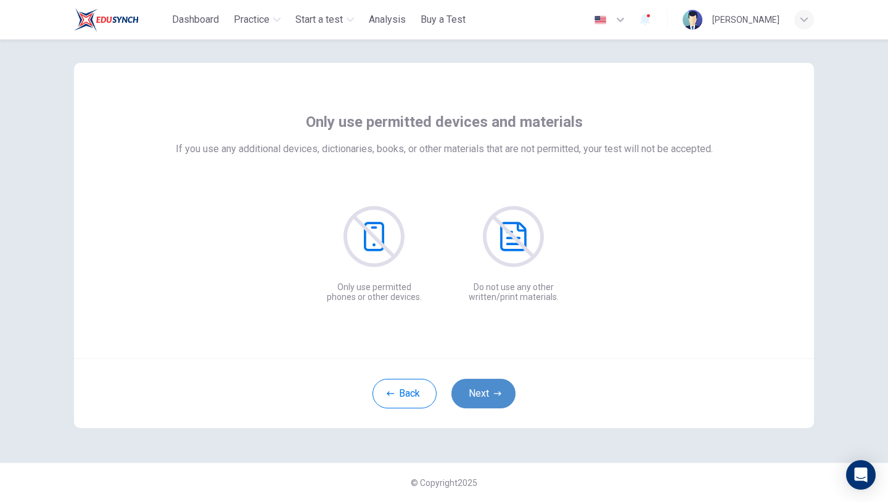
click at [482, 390] on button "Next" at bounding box center [483, 394] width 64 height 30
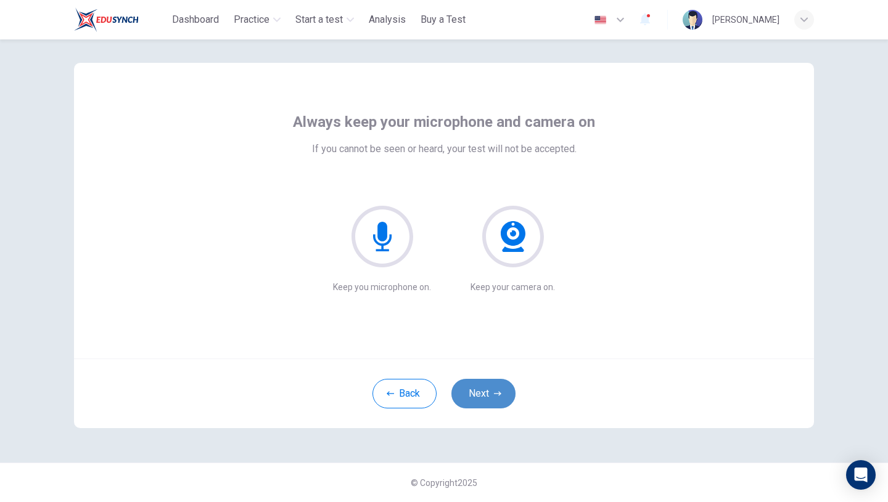
click at [482, 390] on button "Next" at bounding box center [483, 394] width 64 height 30
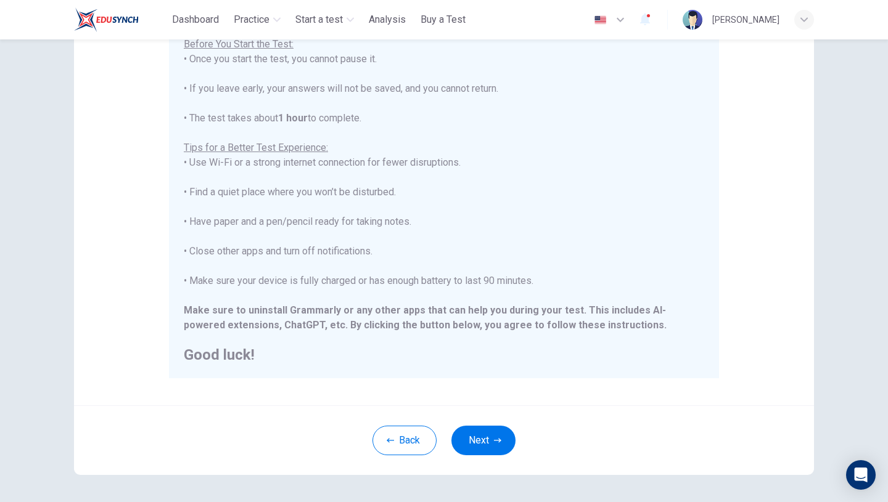
scroll to position [183, 0]
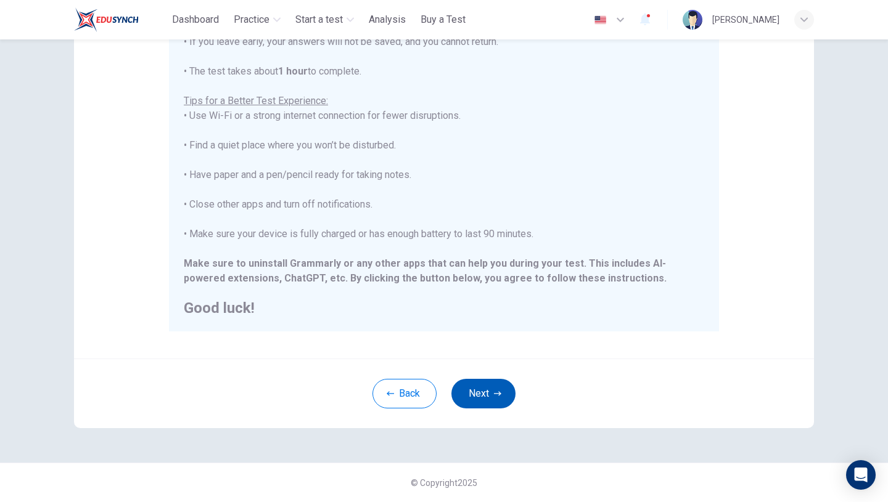
click at [477, 388] on button "Next" at bounding box center [483, 394] width 64 height 30
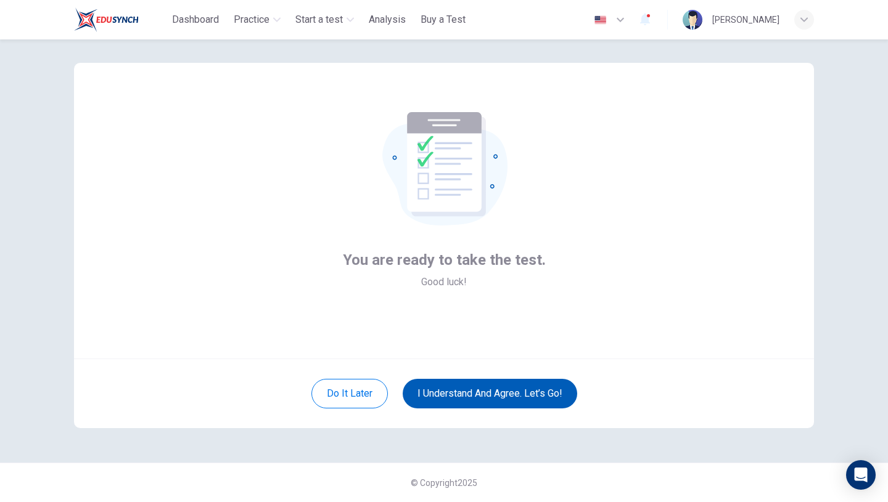
scroll to position [11, 0]
click at [469, 386] on button "I understand and agree. Let’s go!" at bounding box center [490, 394] width 174 height 30
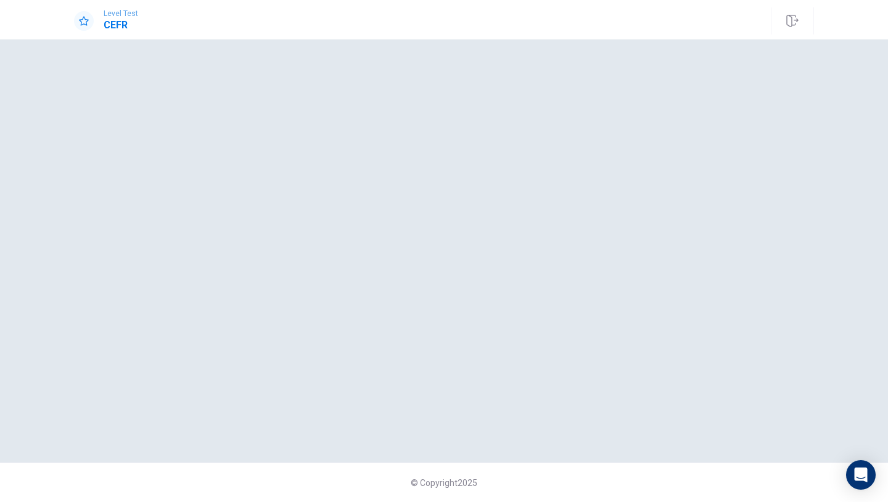
click at [493, 202] on div at bounding box center [444, 251] width 740 height 374
click at [347, 418] on div at bounding box center [444, 251] width 740 height 374
click at [867, 473] on div "Open Intercom Messenger" at bounding box center [861, 475] width 33 height 33
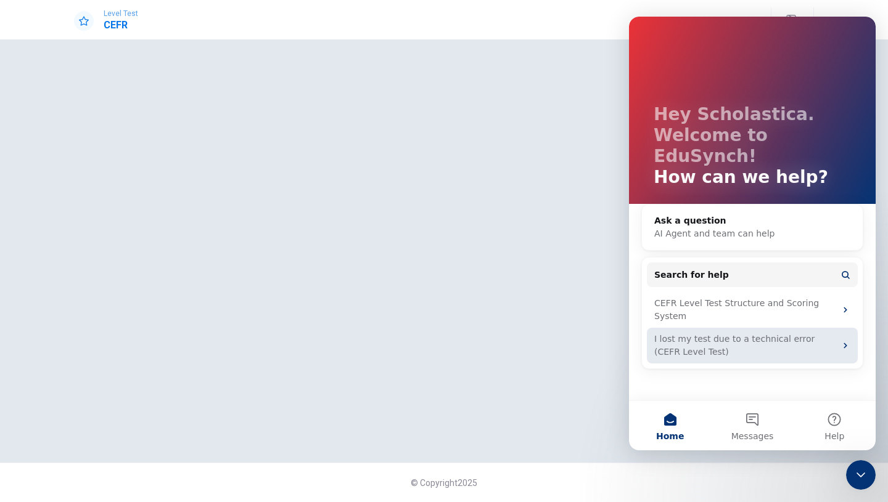
click at [729, 333] on div "I lost my test due to a technical error (CEFR Level Test)" at bounding box center [744, 346] width 181 height 26
